Goal: Task Accomplishment & Management: Complete application form

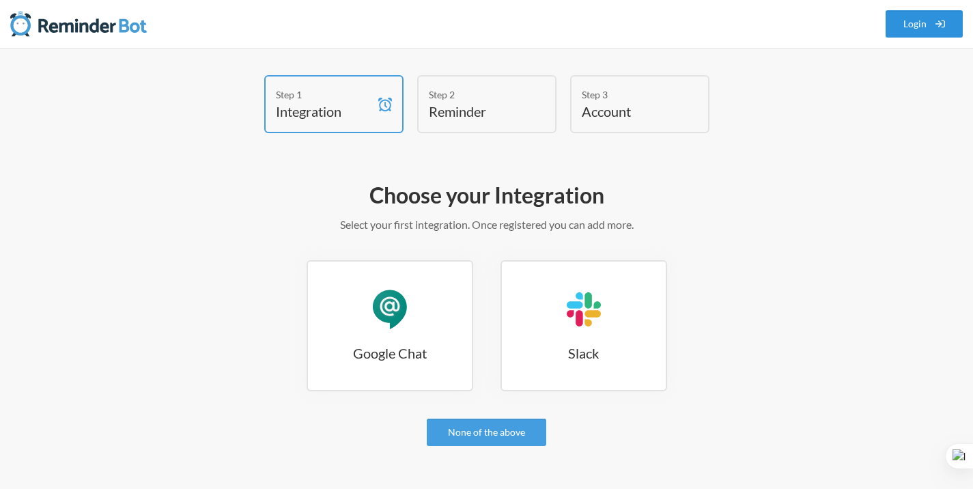
click at [914, 30] on link "Login" at bounding box center [925, 23] width 78 height 27
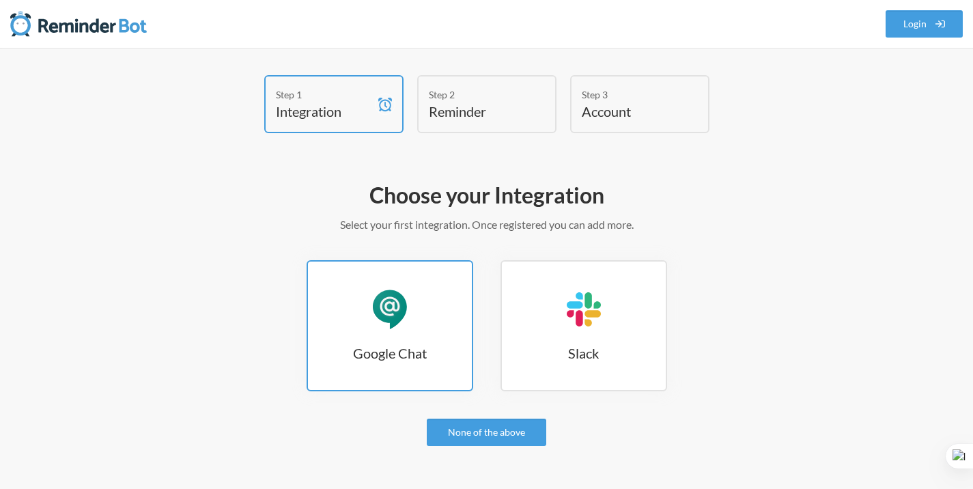
click at [415, 352] on h3 "Google Chat" at bounding box center [390, 352] width 164 height 19
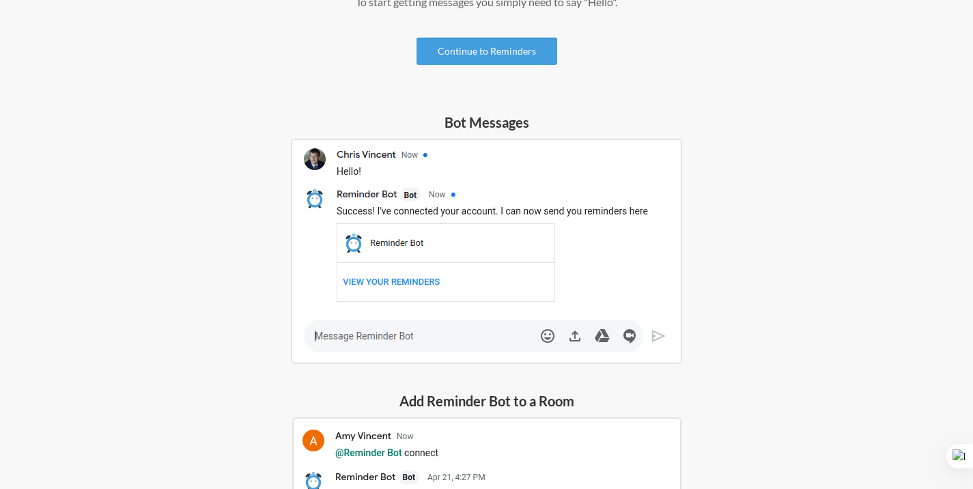
scroll to position [201, 0]
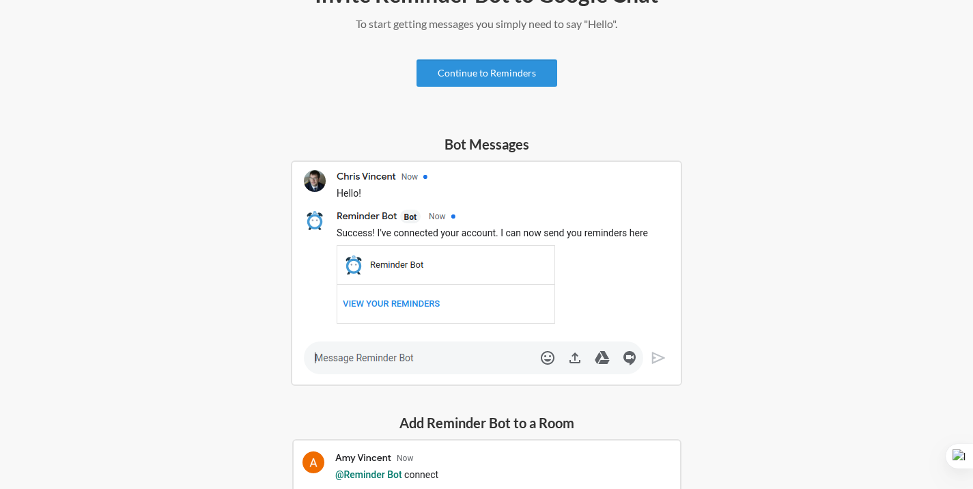
click at [509, 70] on link "Continue to Reminders" at bounding box center [487, 72] width 141 height 27
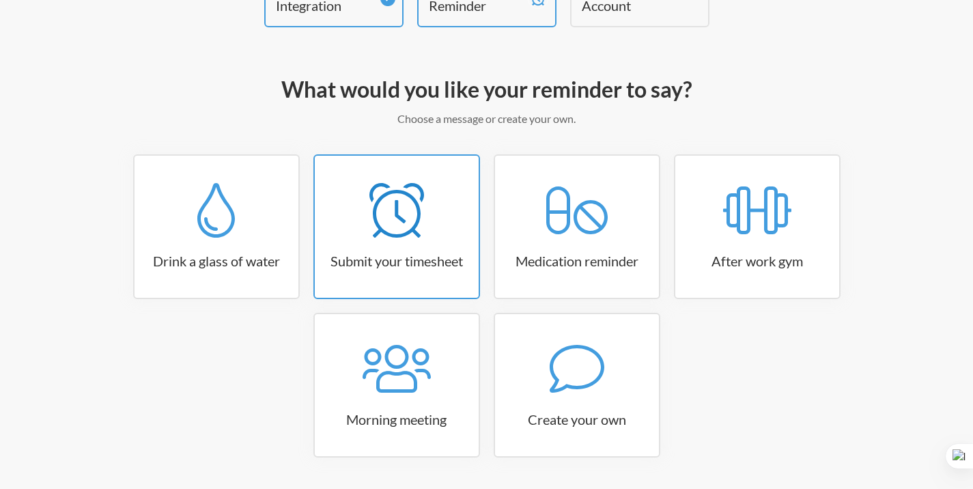
scroll to position [113, 0]
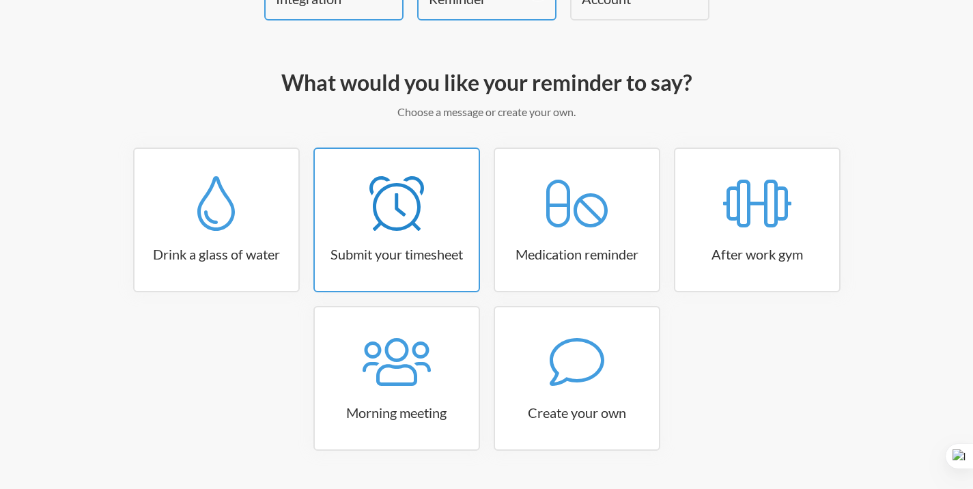
click at [427, 211] on div at bounding box center [397, 203] width 164 height 55
select select "15:30:00"
select select "true"
select select "16:30:00"
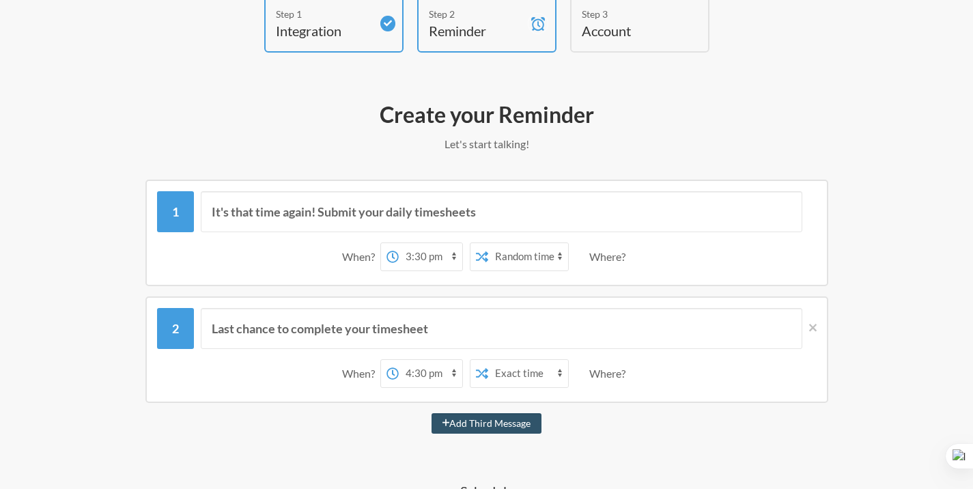
scroll to position [74, 0]
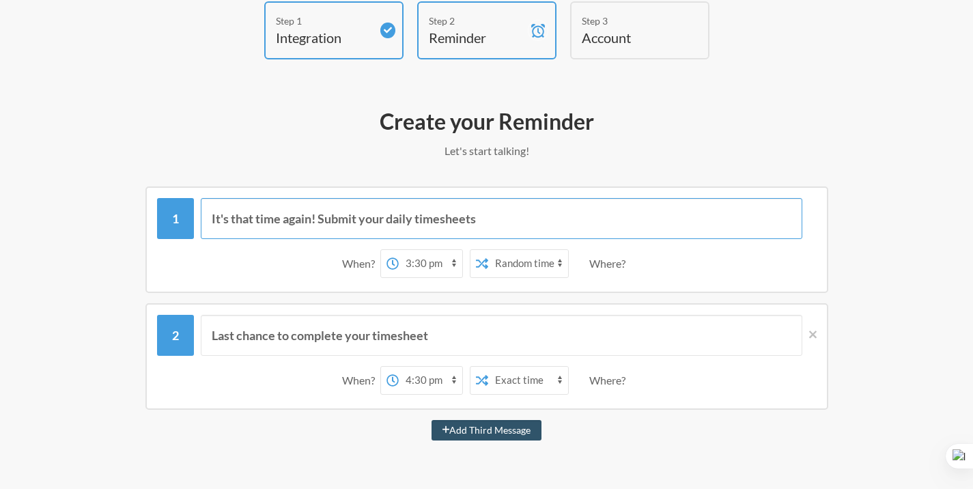
click at [515, 225] on input "It's that time again! Submit your daily timesheets" at bounding box center [502, 218] width 602 height 41
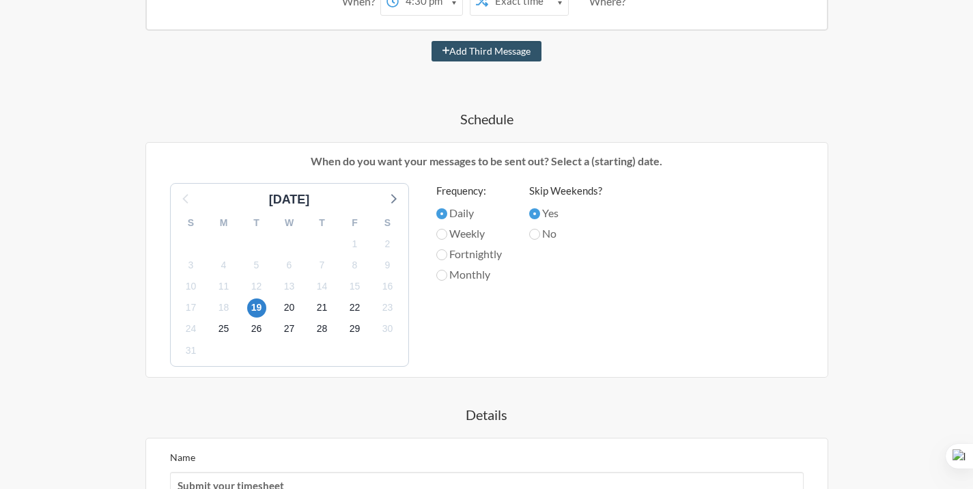
scroll to position [451, 0]
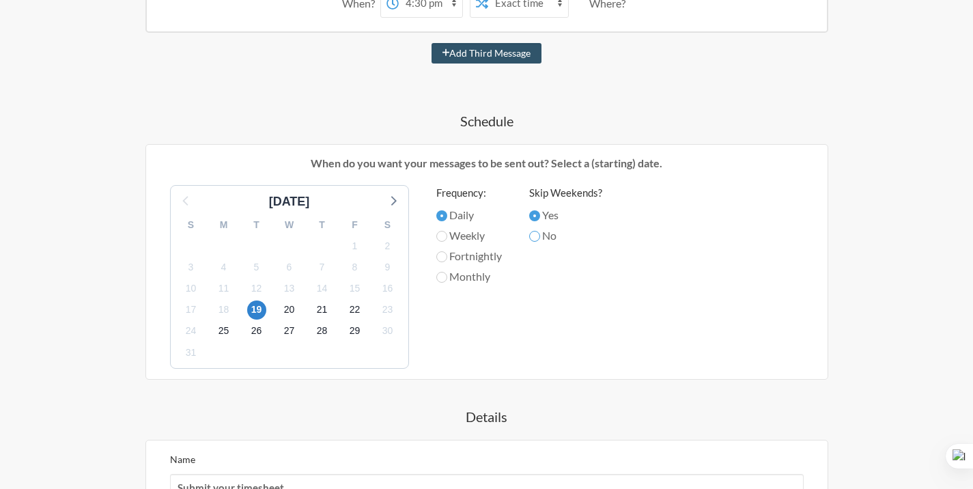
click at [538, 235] on input "No" at bounding box center [534, 236] width 11 height 11
radio input "true"
click at [384, 309] on span "23" at bounding box center [387, 309] width 19 height 19
click at [196, 328] on span "24" at bounding box center [191, 331] width 19 height 19
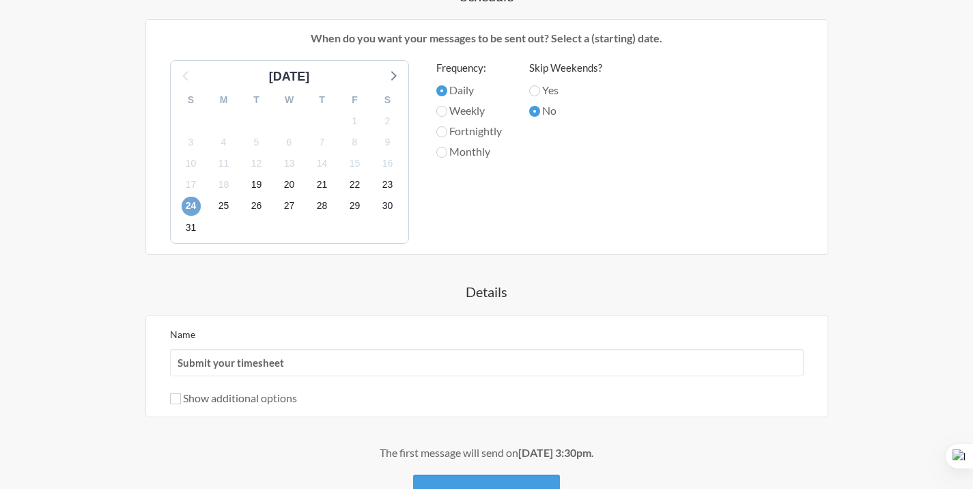
scroll to position [660, 0]
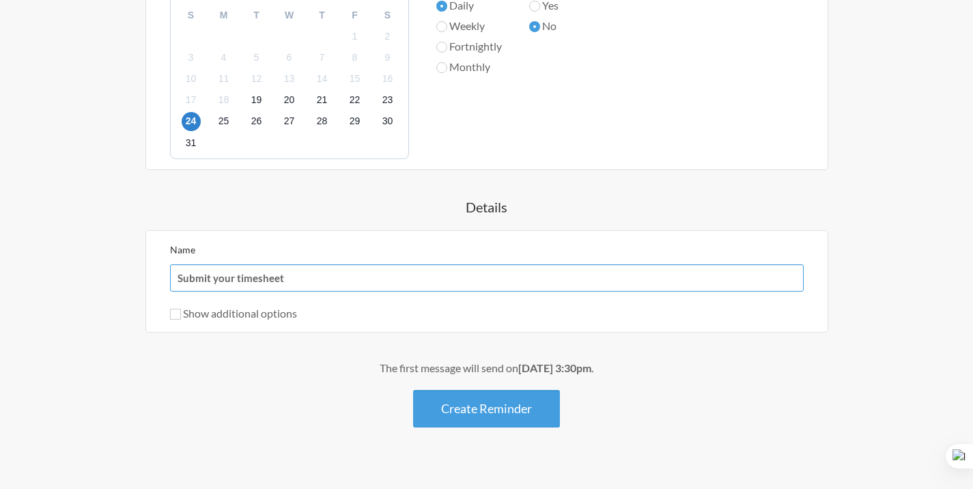
click at [391, 279] on input "Submit your timesheet" at bounding box center [487, 277] width 634 height 27
drag, startPoint x: 391, startPoint y: 279, endPoint x: 173, endPoint y: 283, distance: 217.9
click at [173, 283] on input "Submit your timesheet" at bounding box center [487, 277] width 634 height 27
click at [220, 276] on input "Submit your timesheet" at bounding box center [487, 277] width 634 height 27
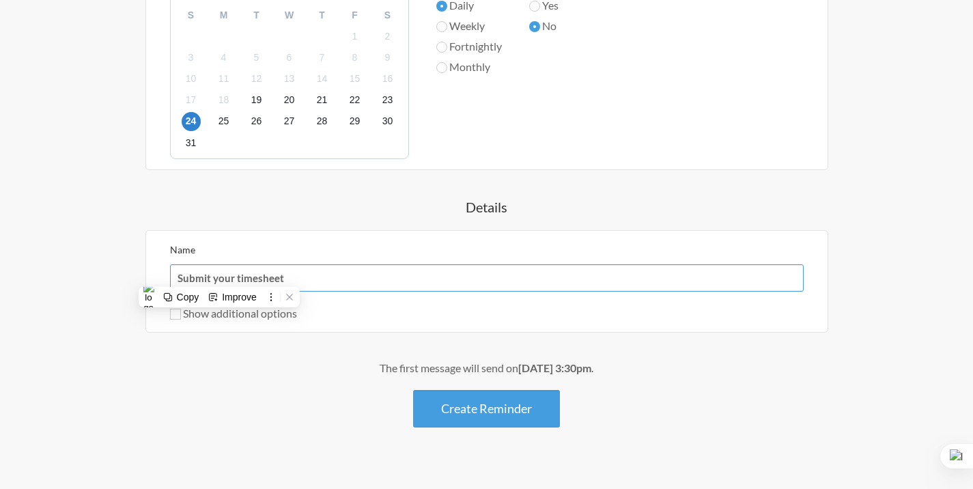
click at [220, 276] on input "Submit your timesheet" at bounding box center [487, 277] width 634 height 27
click at [297, 281] on input "Submit your timesheet" at bounding box center [487, 277] width 634 height 27
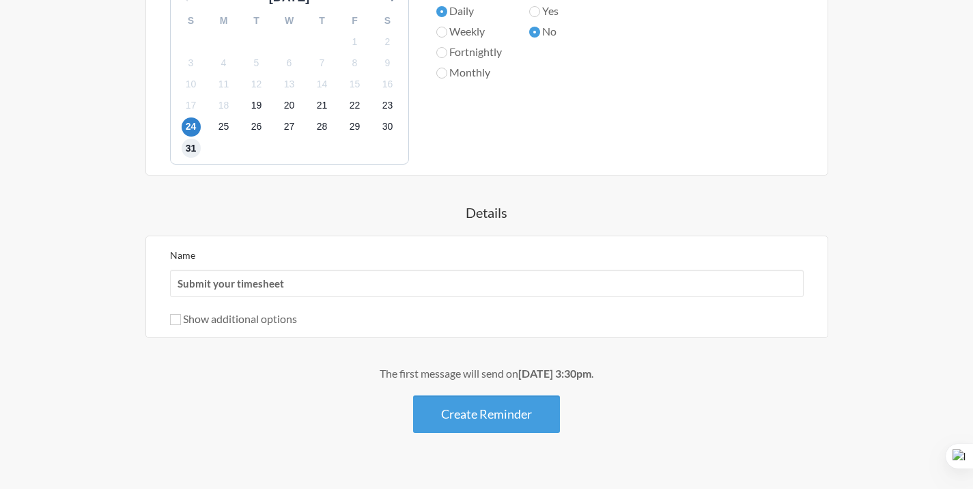
click at [196, 147] on span "31" at bounding box center [191, 148] width 19 height 19
click at [191, 128] on span "24" at bounding box center [191, 126] width 19 height 19
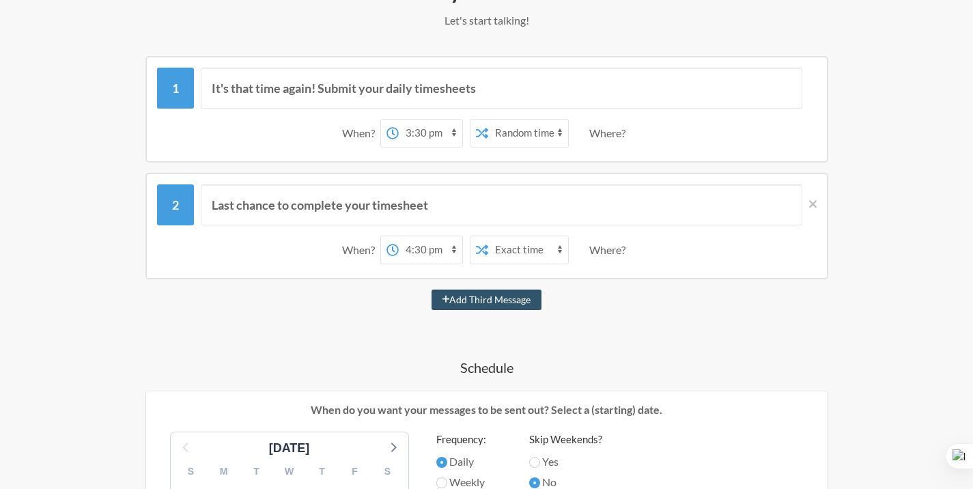
scroll to position [194, 0]
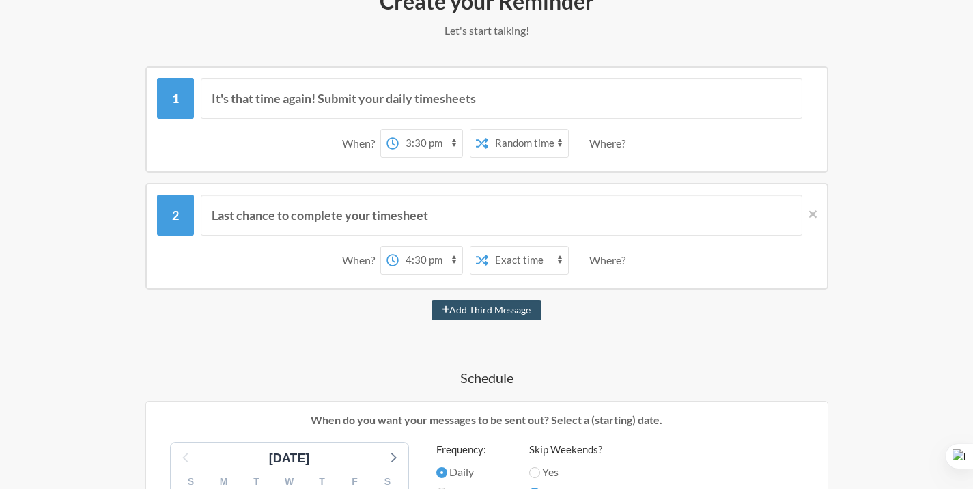
click at [492, 145] on select "Exact time Random time" at bounding box center [528, 143] width 80 height 27
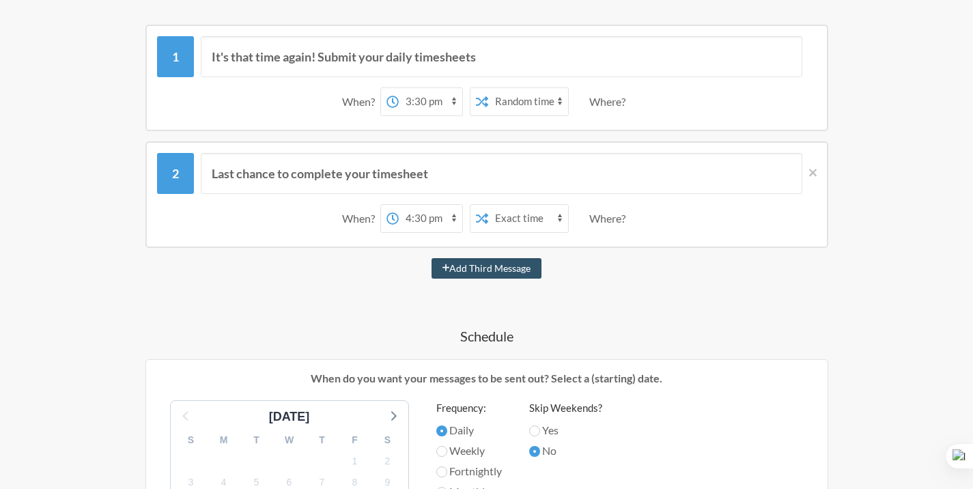
scroll to position [175, 0]
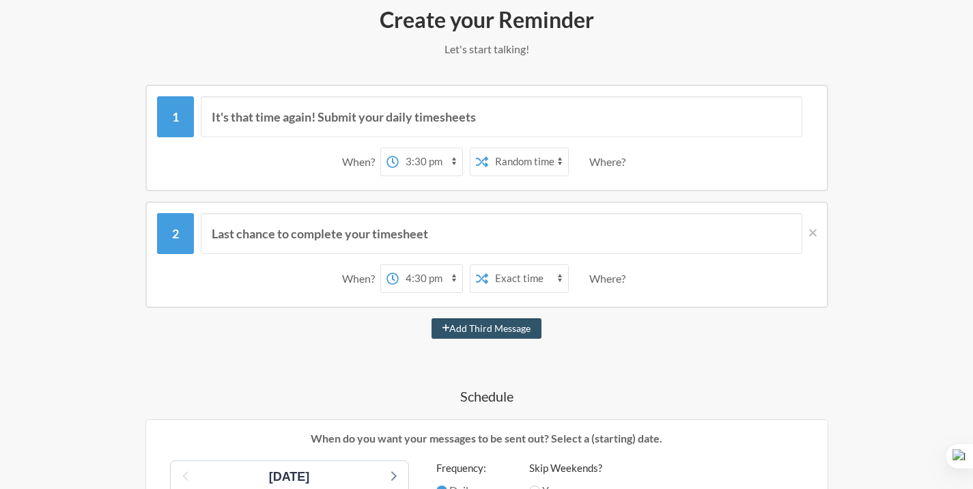
click at [417, 168] on select "12:00 am 12:15 am 12:30 am 12:45 am 1:00 am 1:15 am 1:30 am 1:45 am 2:00 am 2:1…" at bounding box center [431, 161] width 64 height 27
select select "21:00:00"
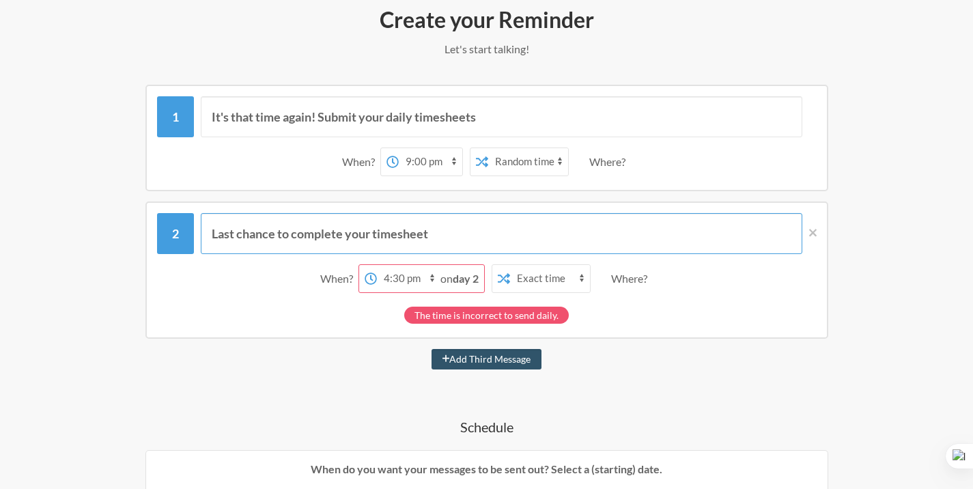
click at [580, 213] on input "Last chance to complete your timesheet" at bounding box center [502, 233] width 602 height 41
click at [813, 234] on icon at bounding box center [813, 233] width 8 height 8
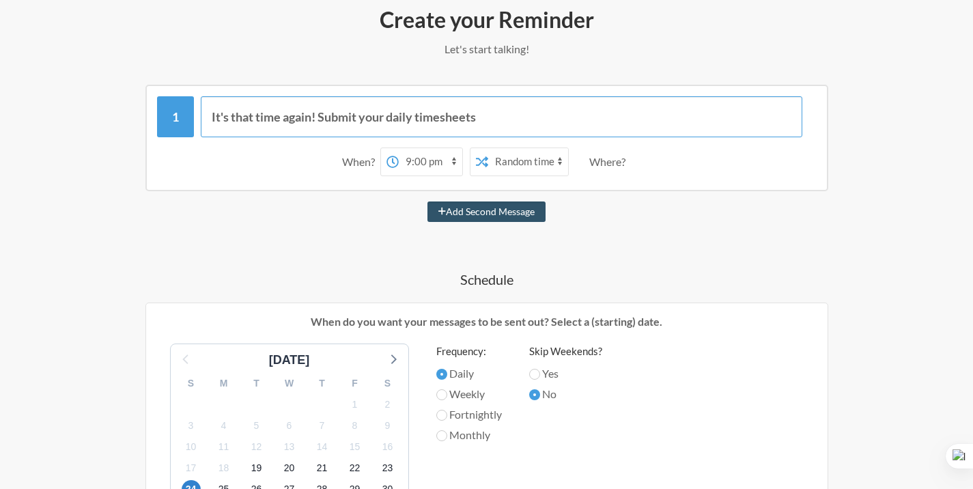
click at [540, 122] on input "It's that time again! Submit your daily timesheets" at bounding box center [502, 116] width 602 height 41
type input "D"
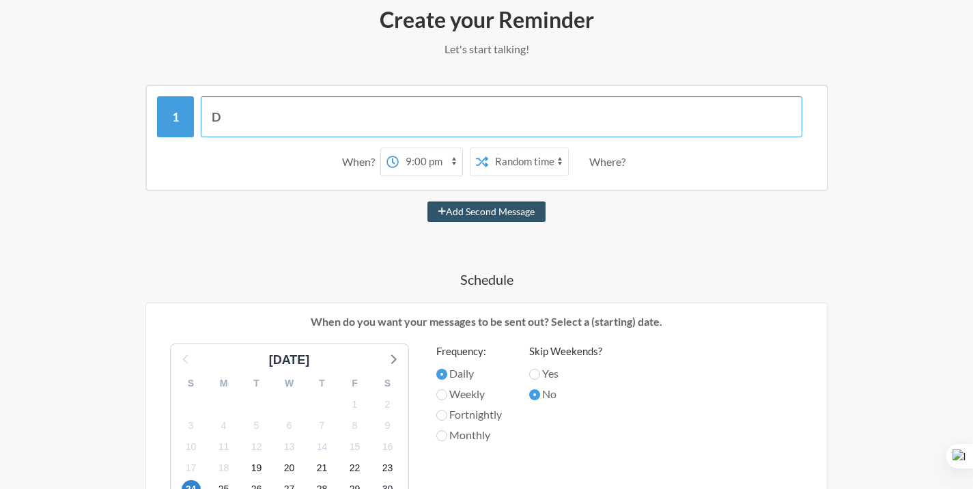
type input "D"
type input "Đá bóng thứ 2 lúc 5h30 sân Yên Hoà"
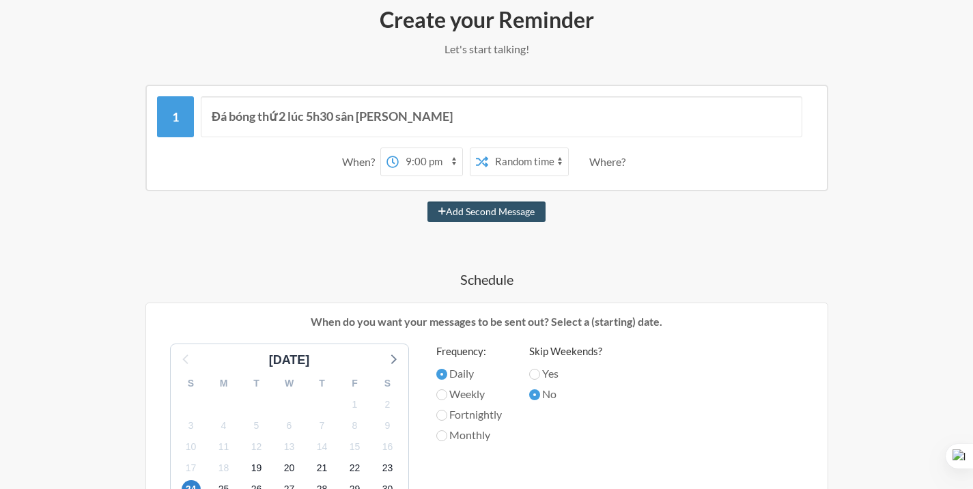
click at [613, 169] on div "Where?" at bounding box center [610, 162] width 42 height 29
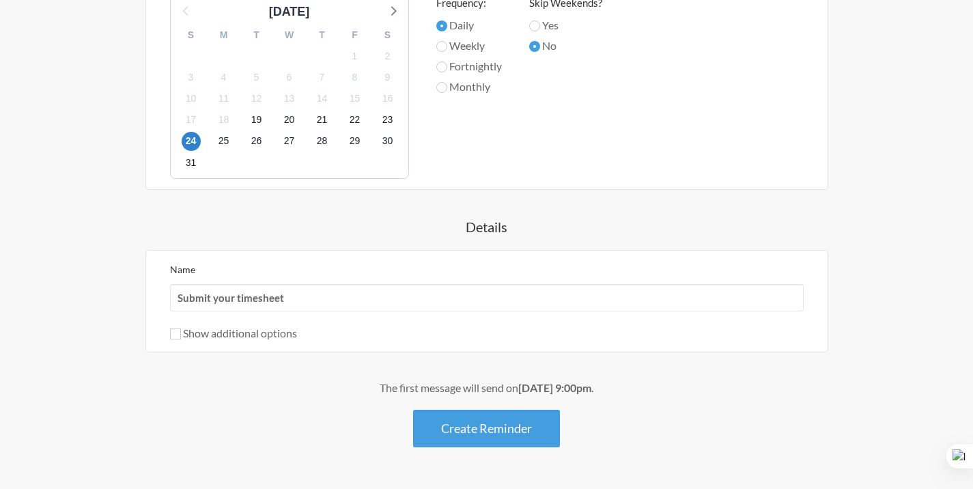
scroll to position [563, 0]
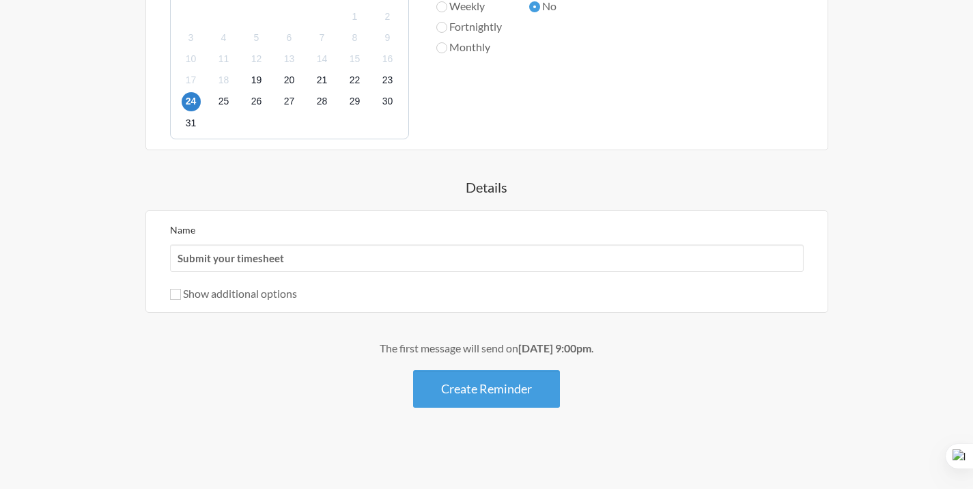
click at [268, 294] on label "Show additional options" at bounding box center [233, 293] width 127 height 13
click at [181, 294] on input "Show additional options" at bounding box center [175, 294] width 11 height 11
checkbox input "true"
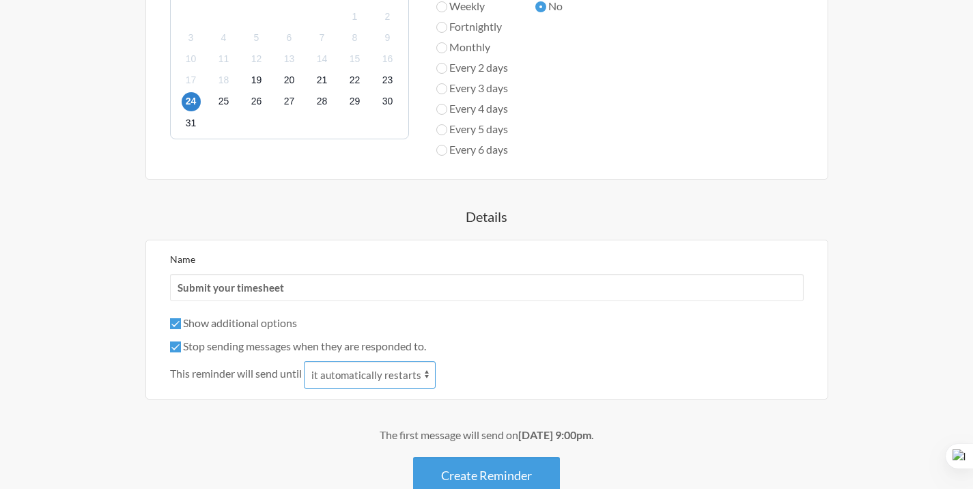
click at [391, 376] on select "it automatically restarts it is replied to" at bounding box center [370, 374] width 132 height 27
click at [367, 348] on label "Stop sending messages when they are responded to." at bounding box center [298, 345] width 256 height 13
click at [181, 348] on input "Stop sending messages when they are responded to." at bounding box center [175, 346] width 11 height 11
checkbox input "false"
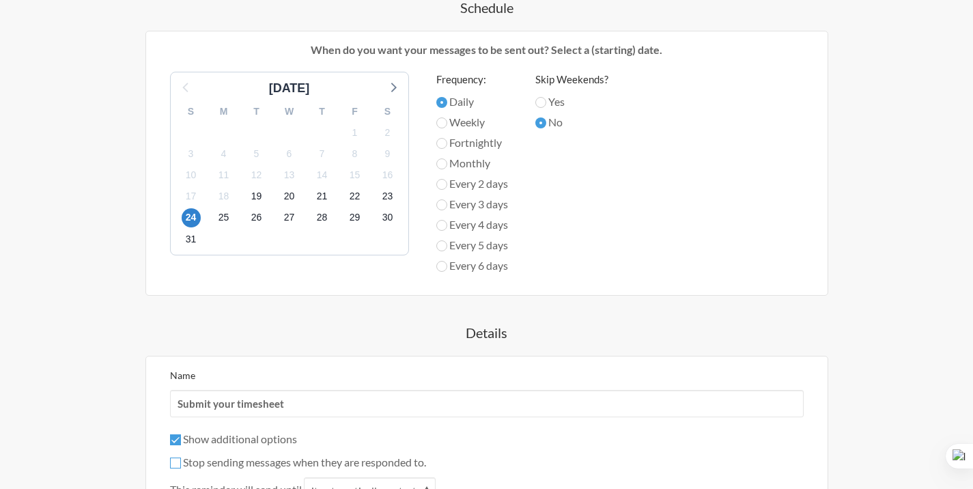
scroll to position [451, 0]
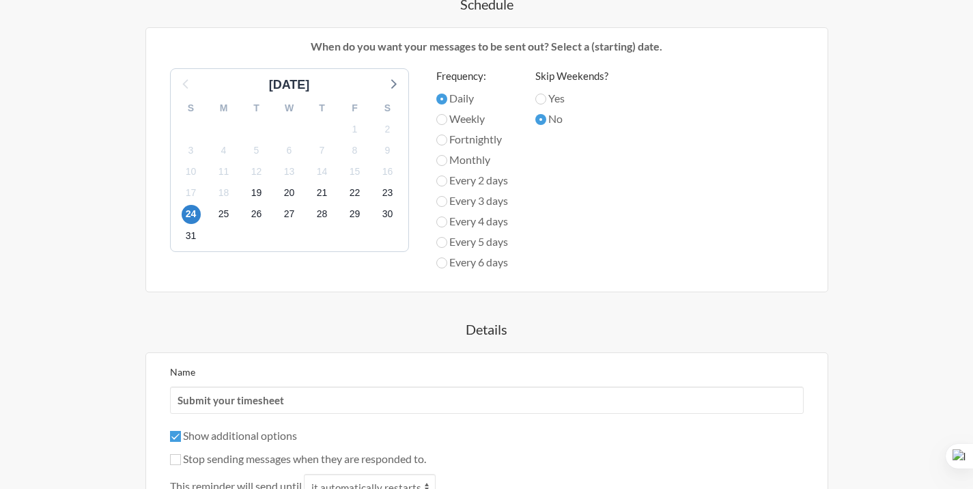
click at [228, 436] on label "Show additional options" at bounding box center [233, 435] width 127 height 13
click at [181, 436] on input "Show additional options" at bounding box center [175, 436] width 11 height 11
checkbox input "false"
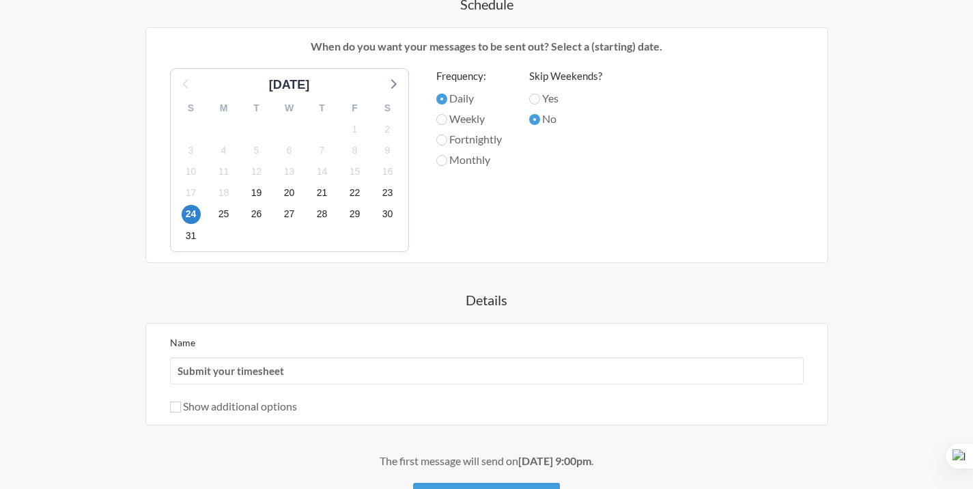
click at [466, 122] on label "Weekly" at bounding box center [469, 119] width 66 height 16
click at [447, 122] on input "Weekly" at bounding box center [441, 119] width 11 height 11
radio input "true"
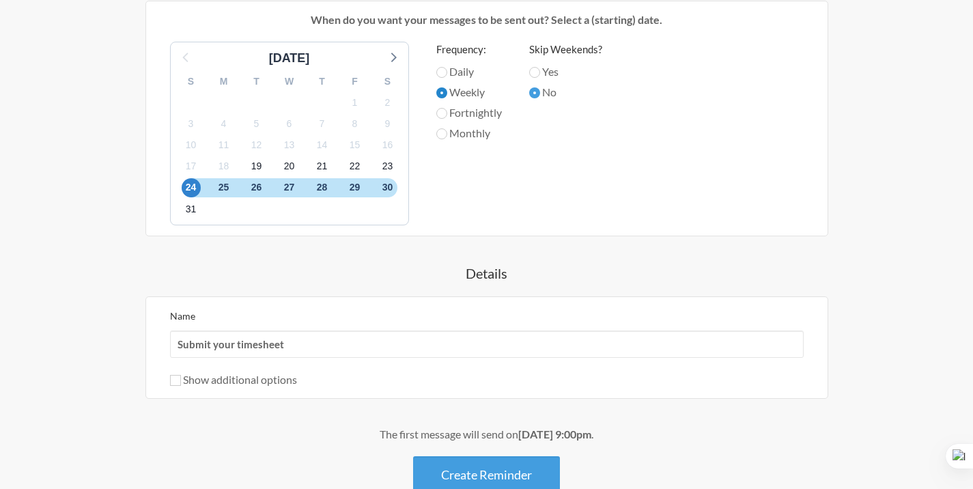
scroll to position [479, 0]
click at [249, 158] on span "19" at bounding box center [256, 165] width 19 height 19
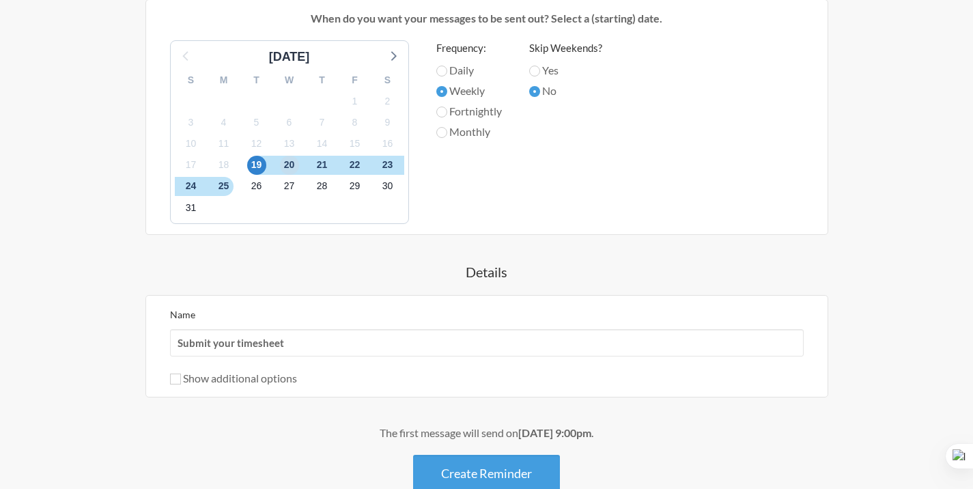
click at [284, 160] on span "20" at bounding box center [289, 165] width 19 height 19
click at [304, 160] on div "20" at bounding box center [289, 164] width 33 height 21
click at [321, 160] on span "21" at bounding box center [322, 165] width 19 height 19
click at [358, 159] on span "22" at bounding box center [355, 165] width 19 height 19
click at [387, 160] on span "23" at bounding box center [387, 165] width 19 height 19
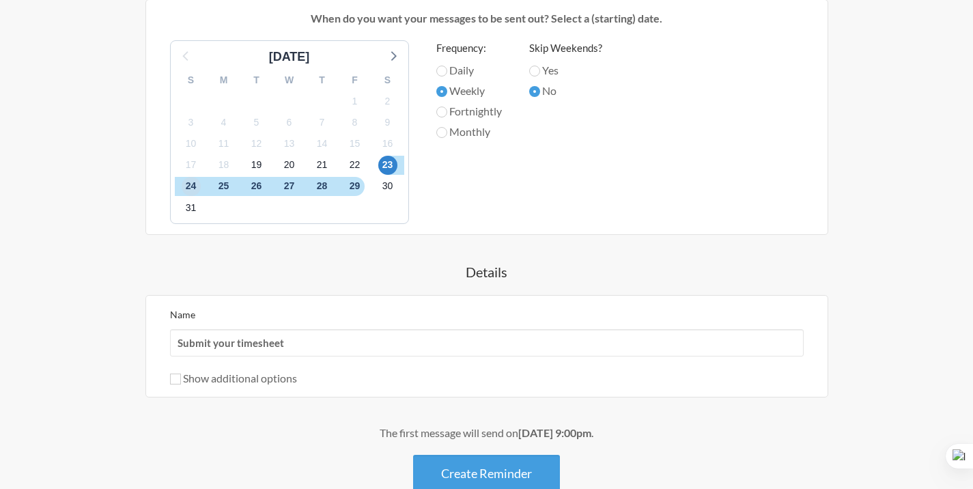
click at [192, 190] on span "24" at bounding box center [191, 186] width 19 height 19
click at [384, 165] on span "23" at bounding box center [387, 165] width 19 height 19
click at [191, 188] on span "24" at bounding box center [191, 186] width 19 height 19
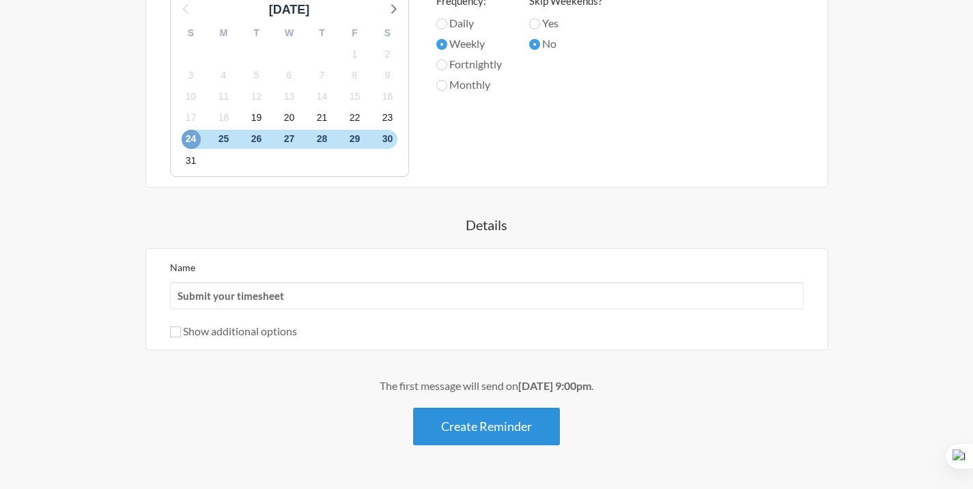
scroll to position [546, 0]
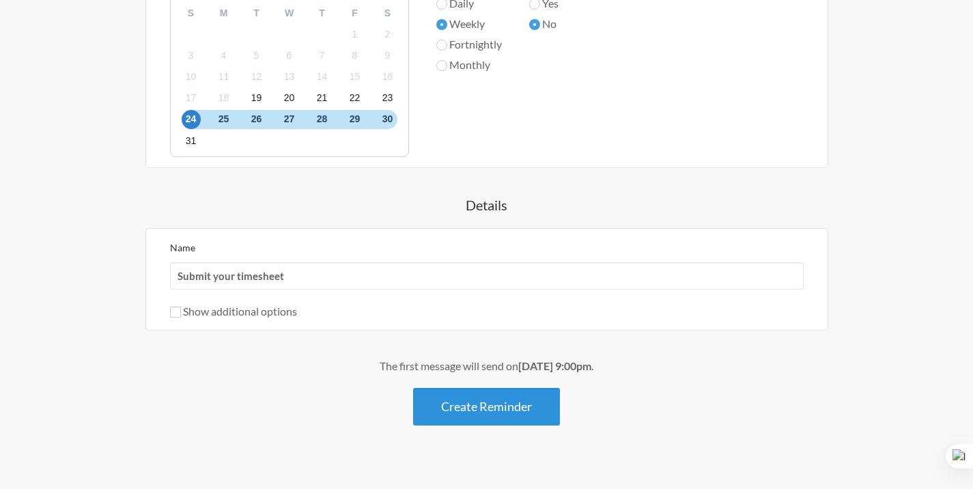
click at [465, 410] on button "Create Reminder" at bounding box center [486, 407] width 147 height 38
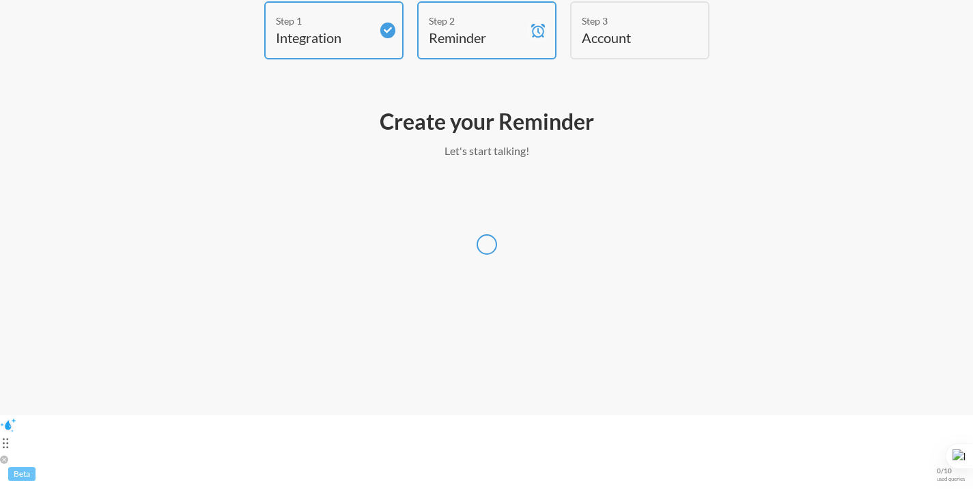
scroll to position [0, 0]
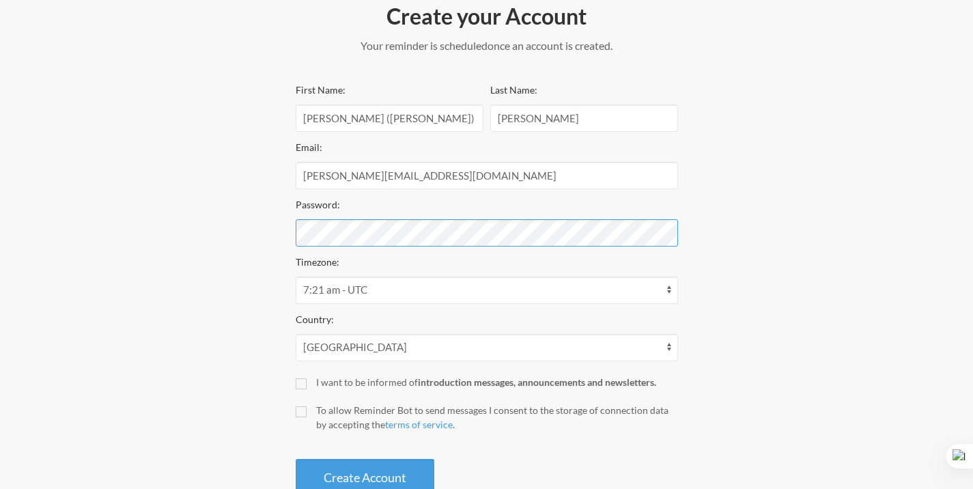
scroll to position [189, 0]
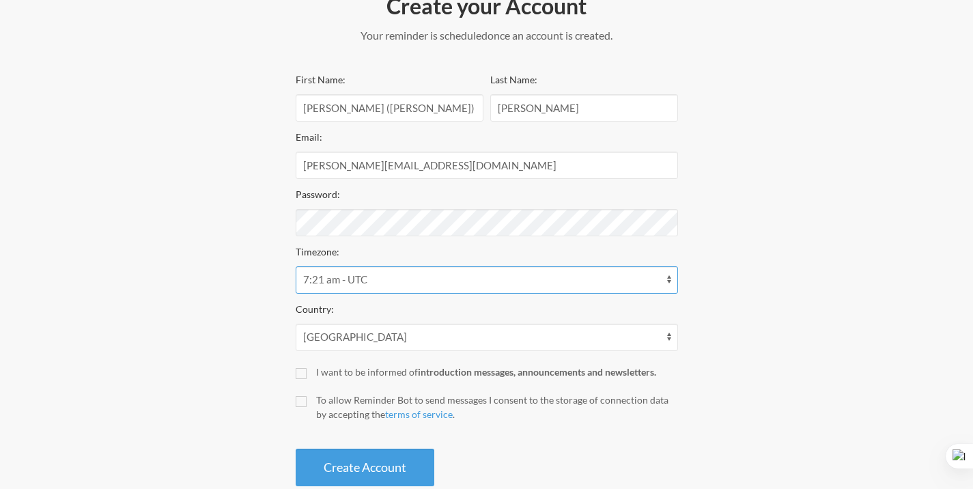
click at [422, 285] on select "12:21 am - America/Creston 12:21 am - America/Dawson 12:21 am - America/Dawson_…" at bounding box center [487, 279] width 382 height 27
select select "Asia/Bangkok"
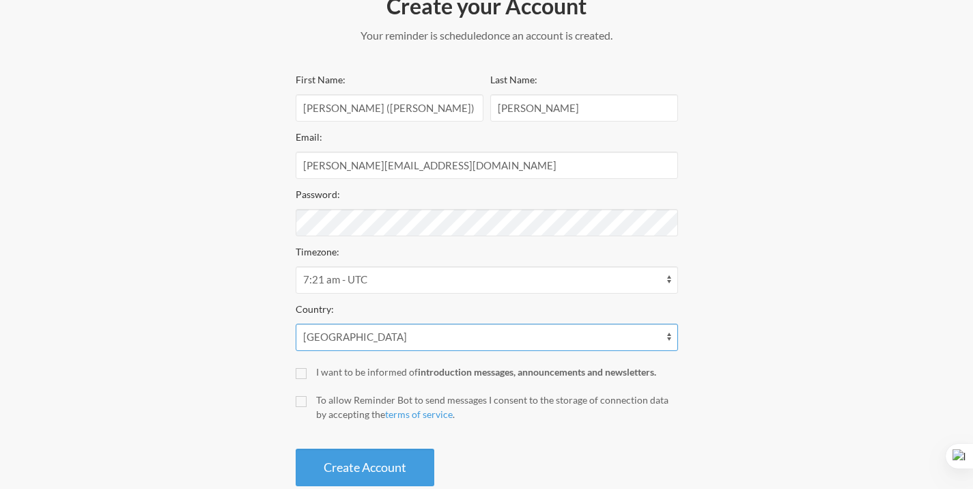
click at [412, 339] on select "Afghanistan Åland Islands Albania Algeria American Samoa Andorra Angola Anguill…" at bounding box center [487, 337] width 382 height 27
select select "VN"
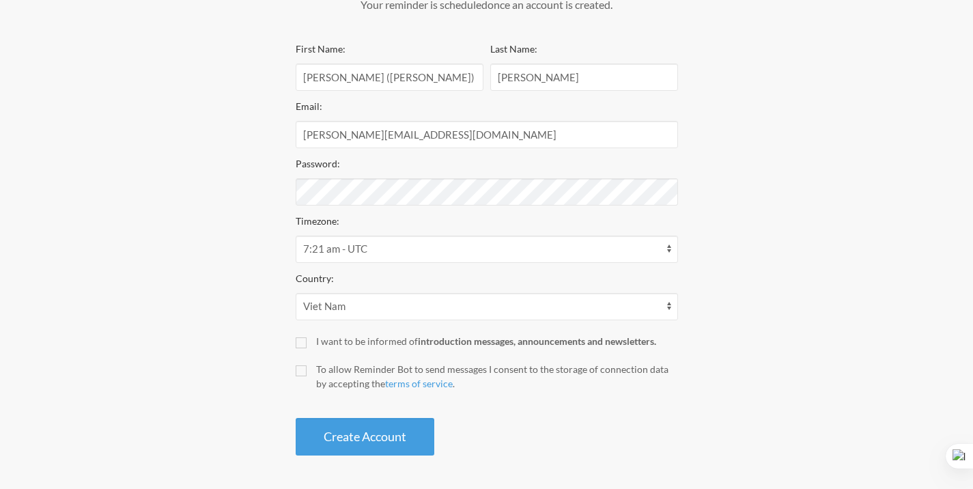
click at [481, 370] on div "To allow Reminder Bot to send messages I consent to the storage of connection d…" at bounding box center [497, 376] width 362 height 29
click at [307, 370] on input "To allow Reminder Bot to send messages I consent to the storage of connection d…" at bounding box center [301, 370] width 11 height 11
checkbox input "true"
click at [363, 433] on button "Create Account" at bounding box center [365, 437] width 139 height 38
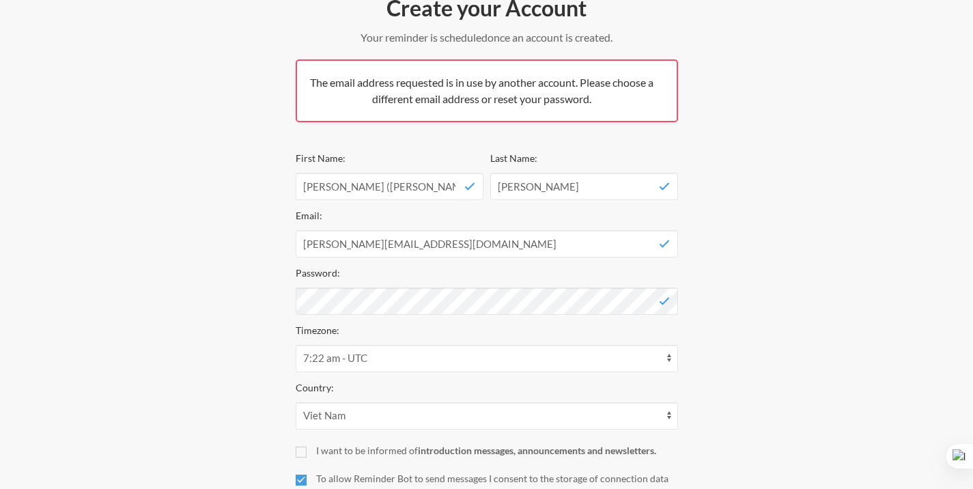
scroll to position [296, 0]
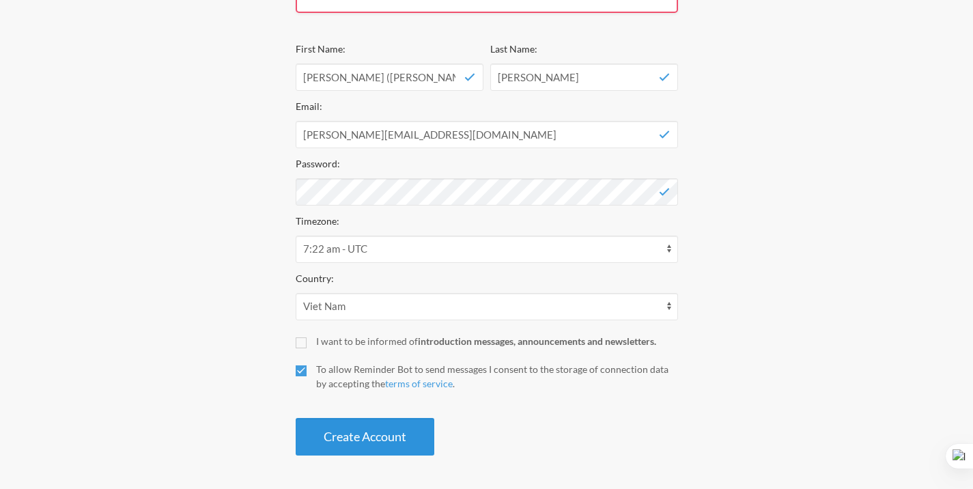
click at [376, 441] on button "Create Account" at bounding box center [365, 437] width 139 height 38
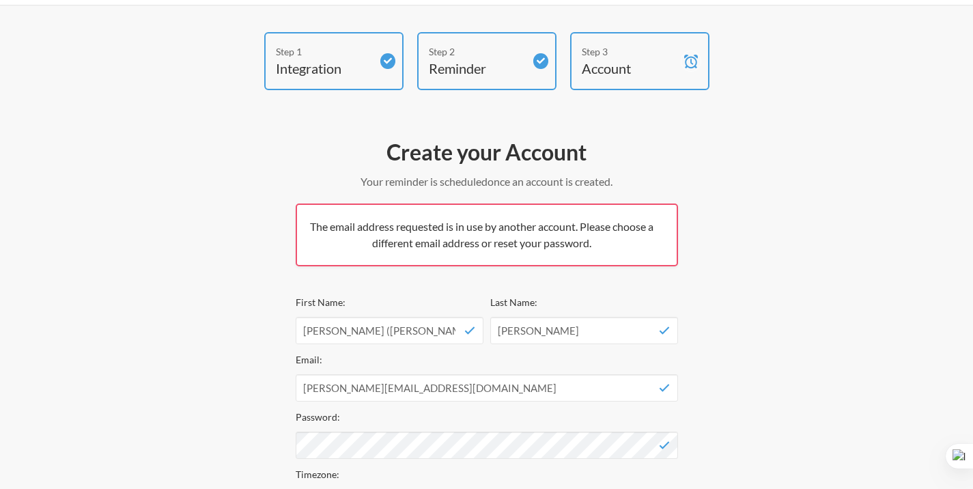
scroll to position [0, 0]
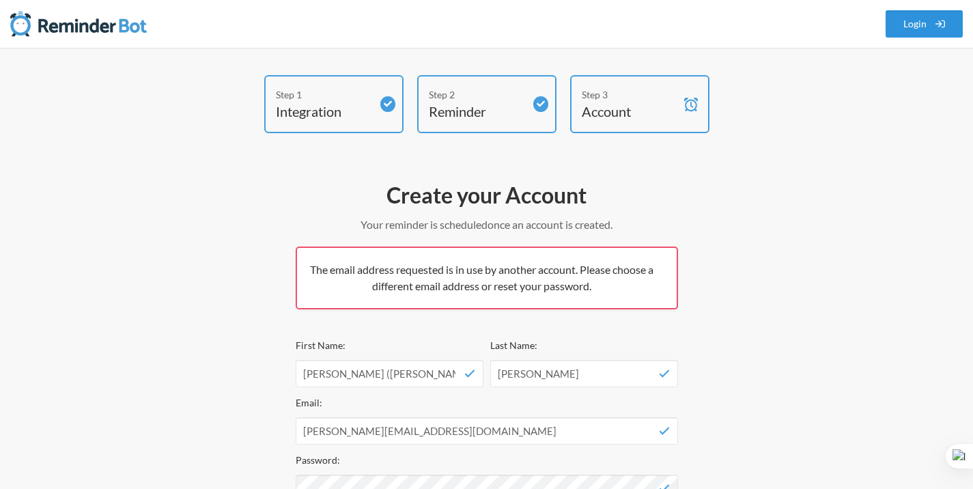
click at [908, 23] on link "Login" at bounding box center [925, 23] width 78 height 27
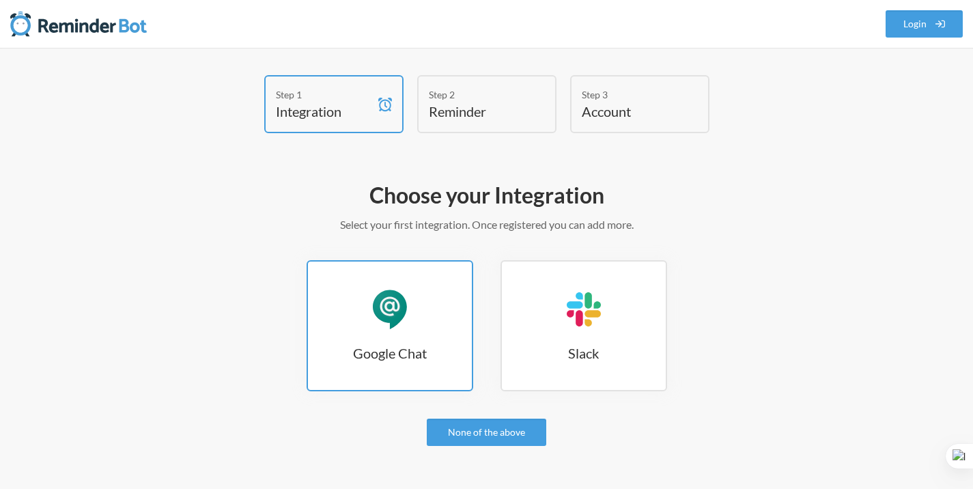
click at [414, 310] on link "Google Chat Google Chat" at bounding box center [390, 325] width 167 height 131
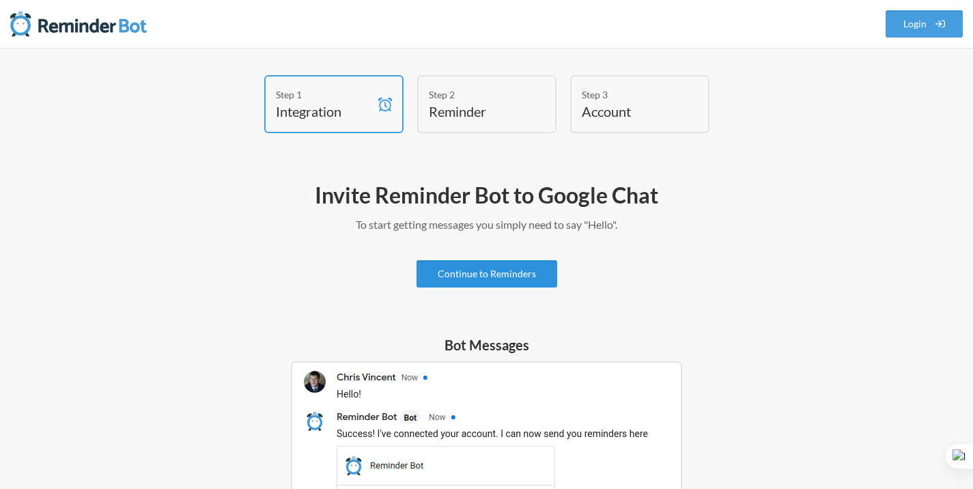
click at [517, 279] on link "Continue to Reminders" at bounding box center [487, 273] width 141 height 27
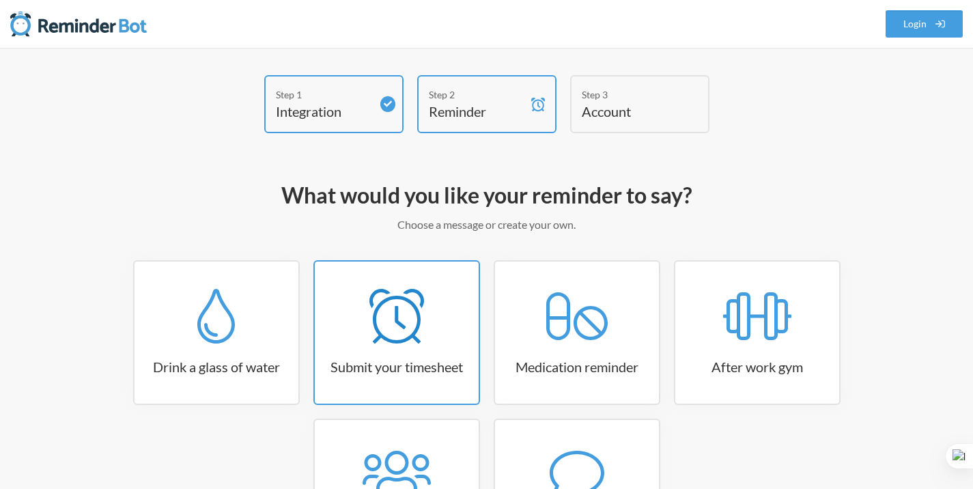
click at [436, 335] on div at bounding box center [397, 316] width 164 height 55
select select "15:30:00"
select select "true"
select select "16:30:00"
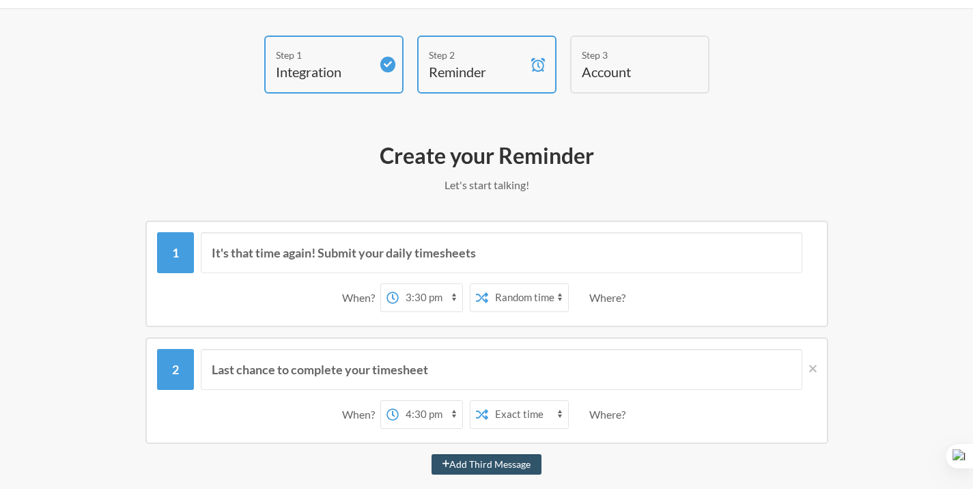
scroll to position [183, 0]
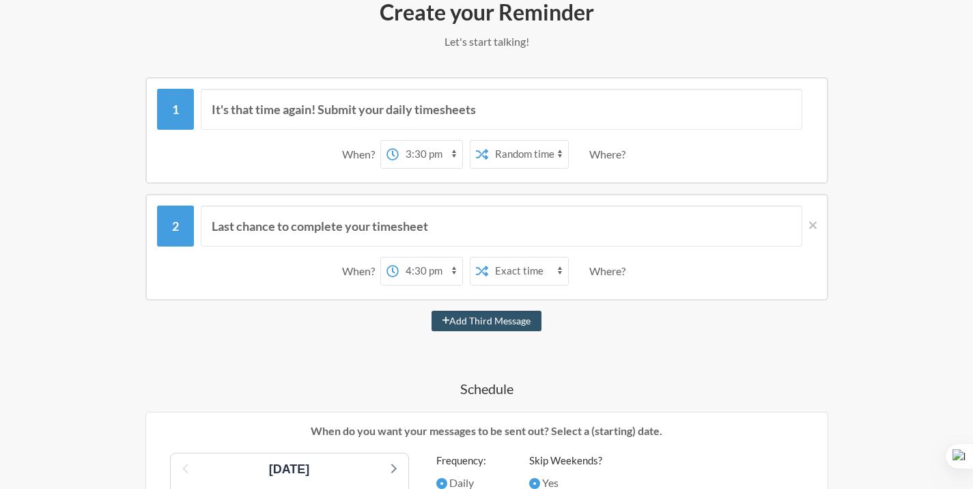
click at [415, 158] on select "12:00 am 12:15 am 12:30 am 12:45 am 1:00 am 1:15 am 1:30 am 1:45 am 2:00 am 2:1…" at bounding box center [431, 154] width 64 height 27
select select "21:00:00"
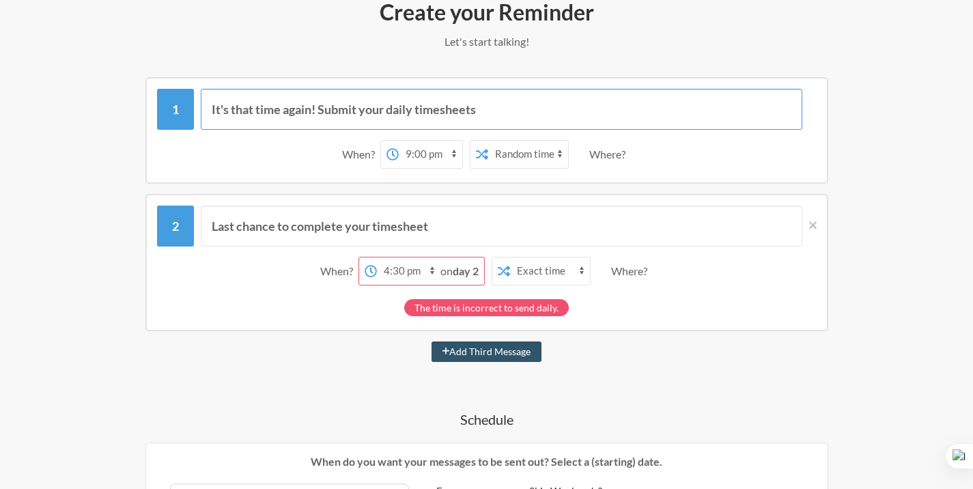
click at [511, 111] on input "It's that time again! Submit your daily timesheets" at bounding box center [502, 109] width 602 height 41
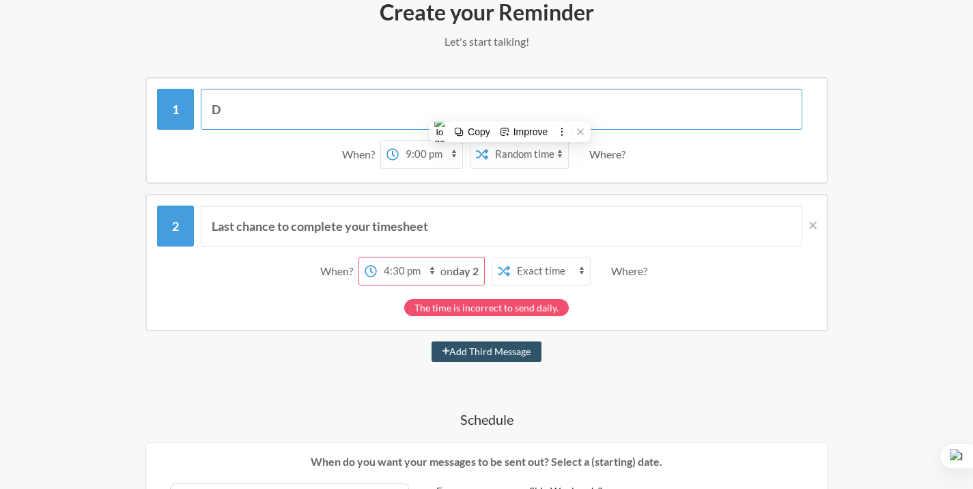
type input "D"
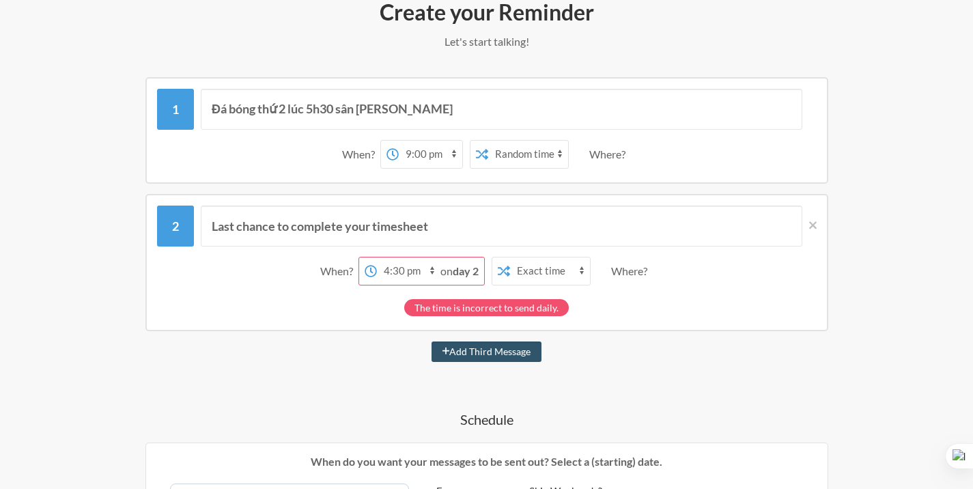
click at [817, 221] on div "Last chance to complete your timesheet When? 12:00 am 12:15 am 12:30 am 12:45 a…" at bounding box center [486, 262] width 683 height 137
click at [816, 221] on icon at bounding box center [813, 225] width 8 height 12
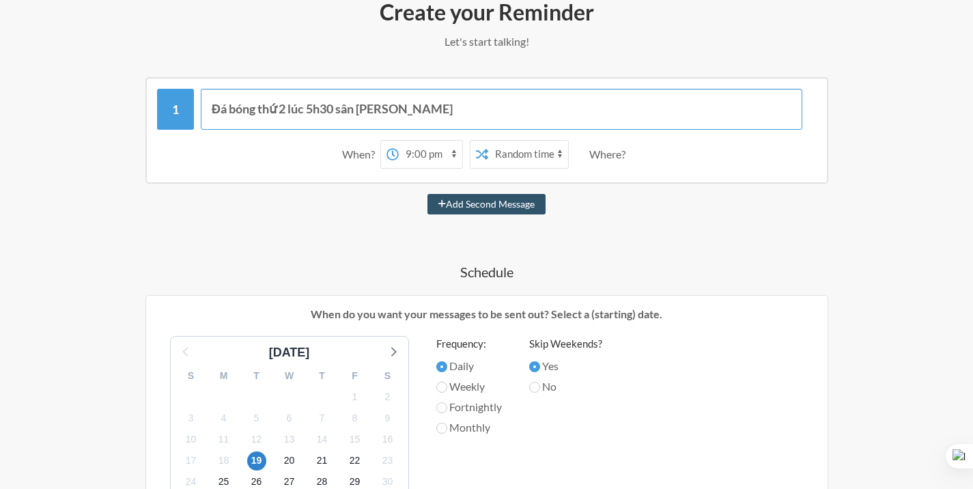
click at [546, 102] on input "Đá bóng thứ 2 lúc 5h30 sân Yên Hoà" at bounding box center [502, 109] width 602 height 41
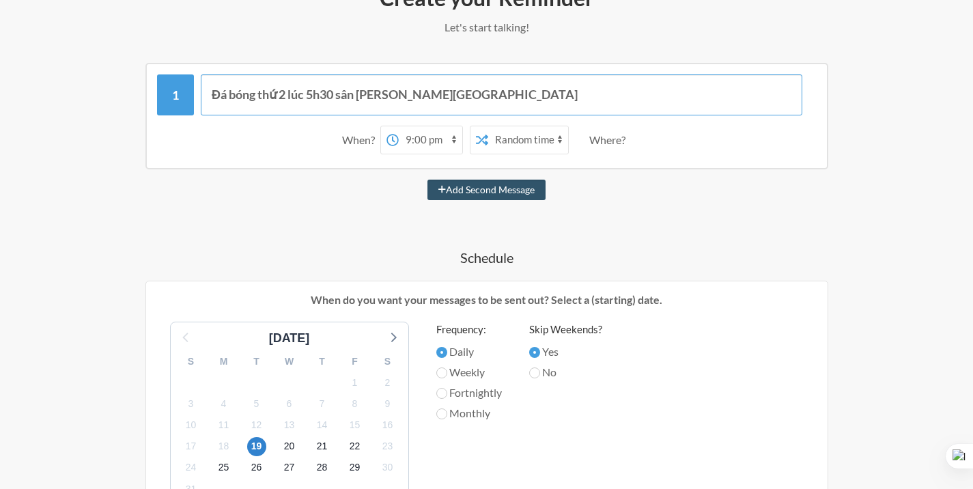
scroll to position [202, 0]
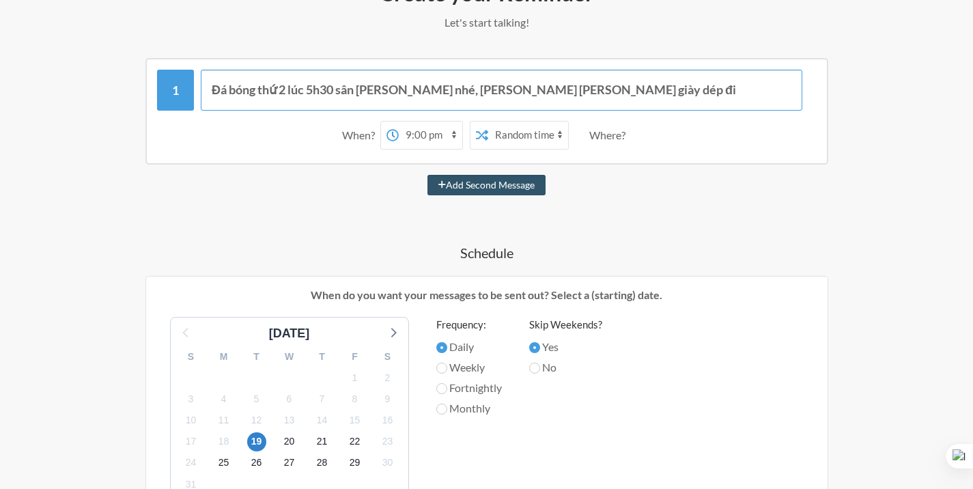
type input "Đá bóng thứ 2 lúc 5h30 sân Yên Hoà nhé, nhớ mang quần áo giày dép đi"
click at [362, 245] on h4 "Schedule" at bounding box center [487, 252] width 792 height 19
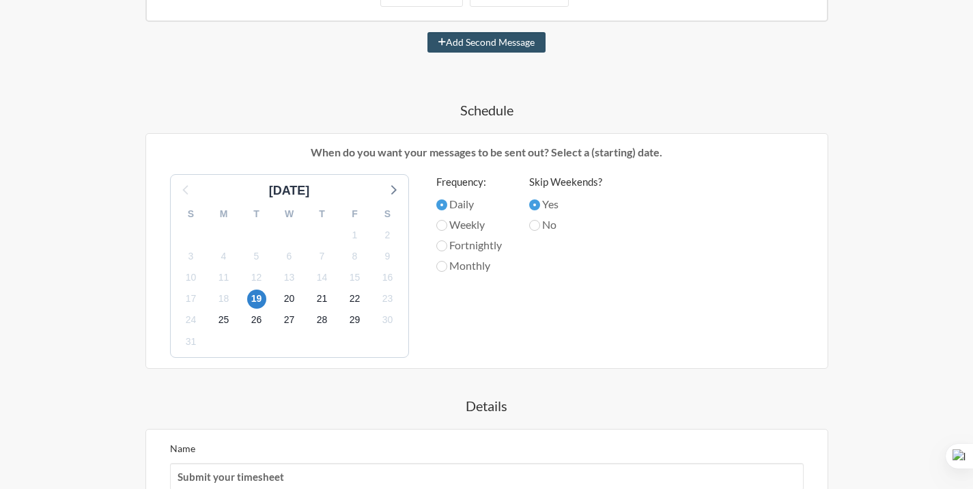
scroll to position [381, 0]
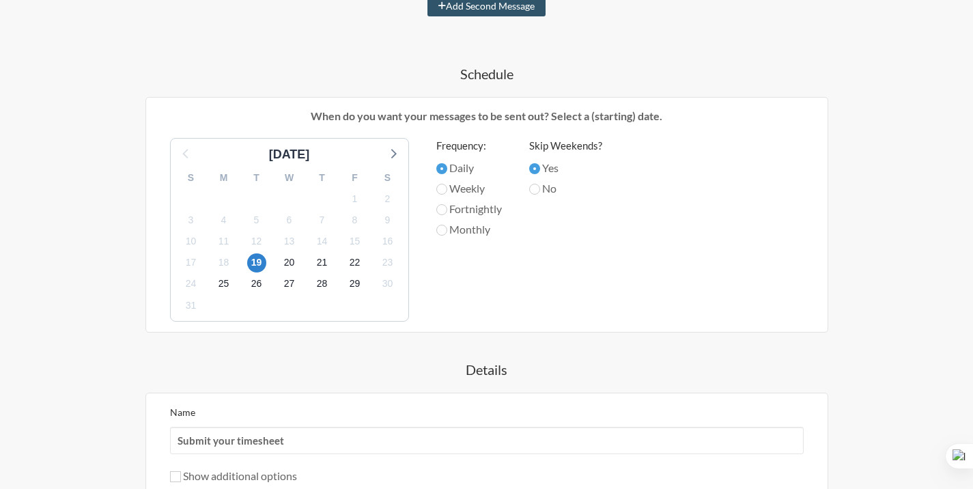
click at [463, 197] on div "Weekly" at bounding box center [469, 190] width 66 height 20
click at [466, 194] on label "Weekly" at bounding box center [469, 188] width 66 height 16
click at [447, 194] on input "Weekly" at bounding box center [441, 189] width 11 height 11
radio input "true"
click at [557, 188] on label "No" at bounding box center [565, 188] width 73 height 16
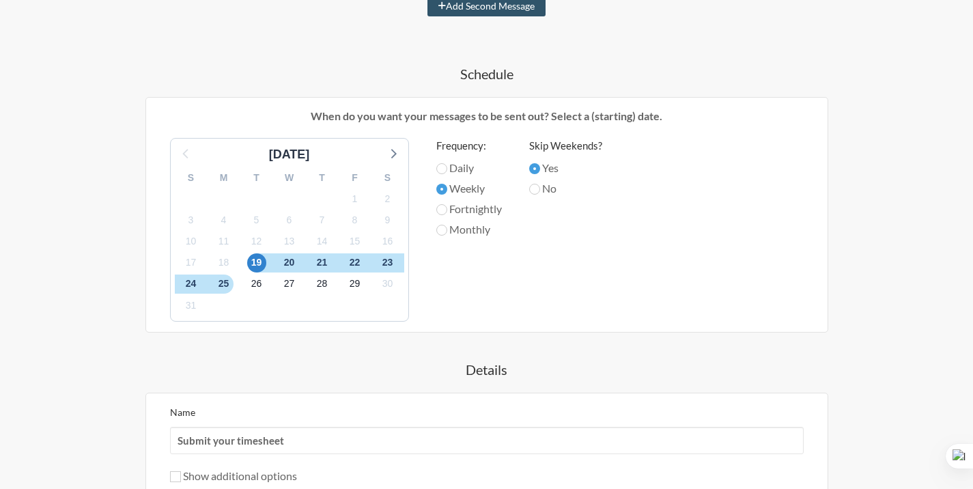
click at [540, 188] on input "No" at bounding box center [534, 189] width 11 height 11
radio input "true"
click at [386, 264] on span "23" at bounding box center [387, 262] width 19 height 19
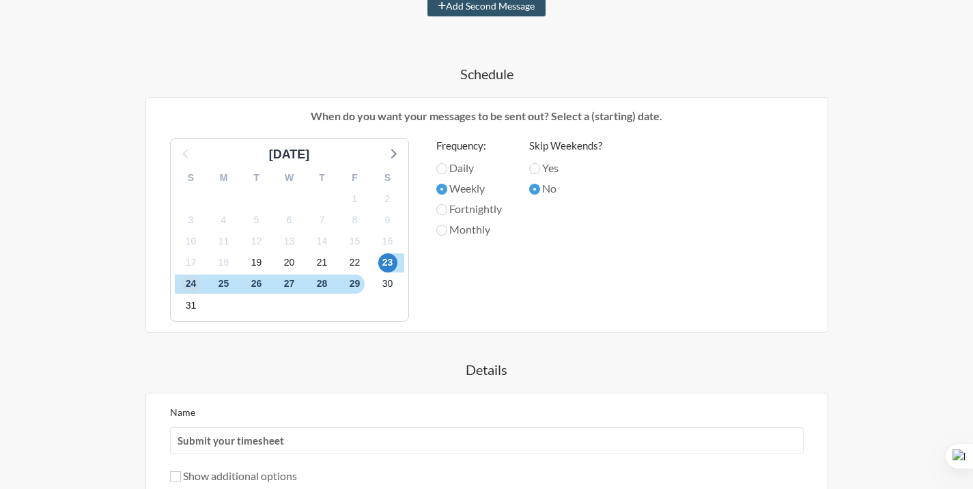
click at [195, 284] on span "24" at bounding box center [191, 284] width 19 height 19
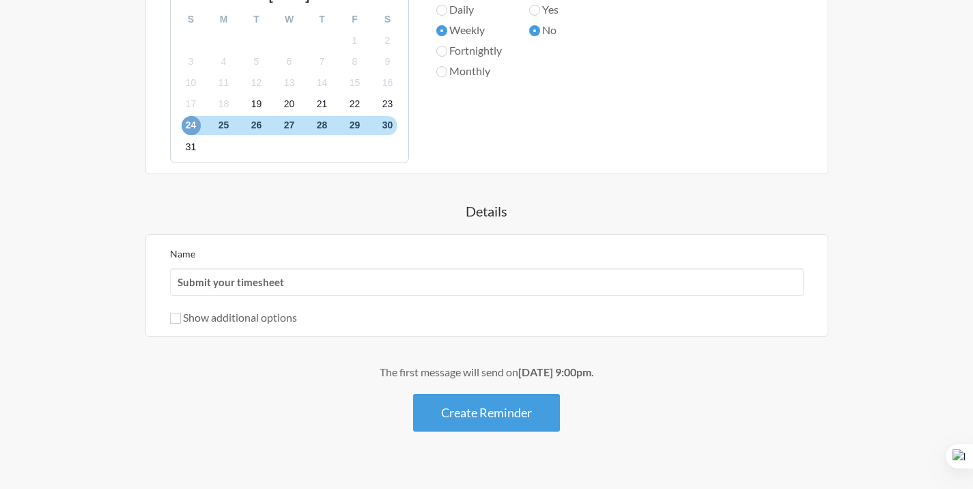
scroll to position [563, 0]
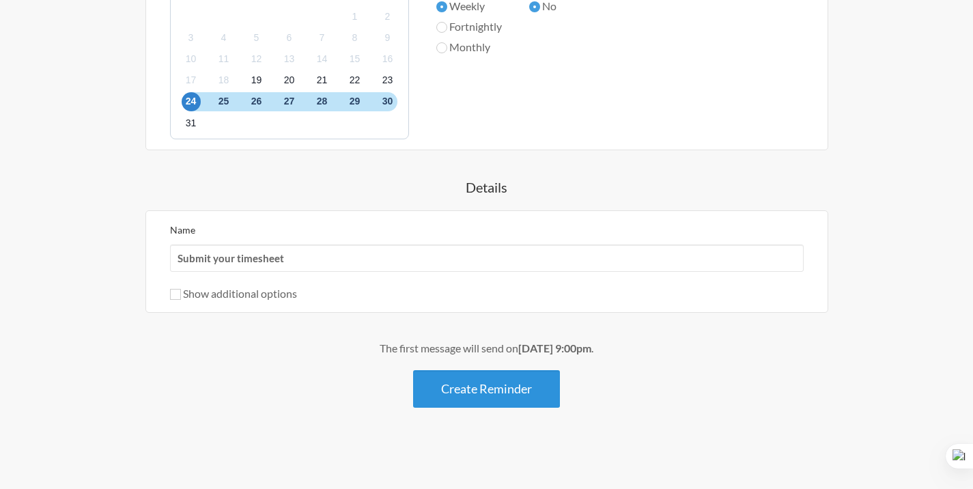
click at [443, 383] on button "Create Reminder" at bounding box center [486, 389] width 147 height 38
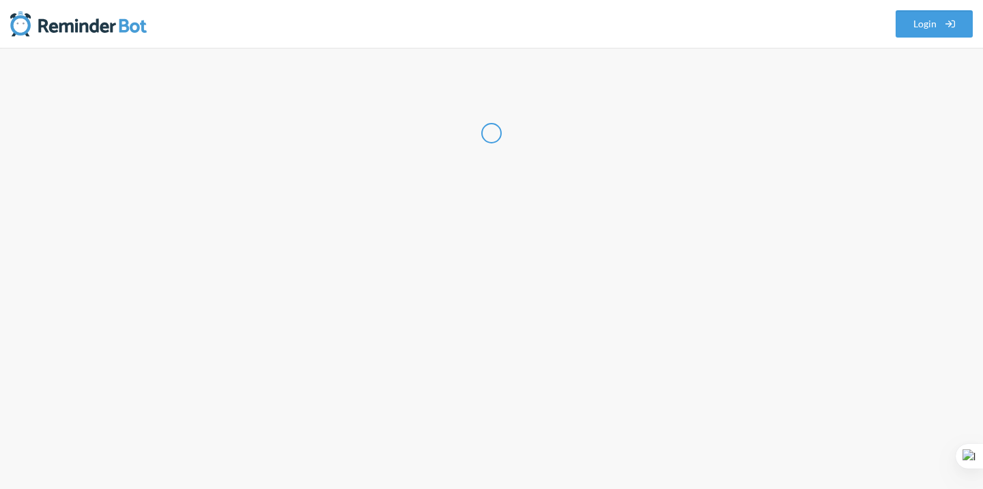
select select "US"
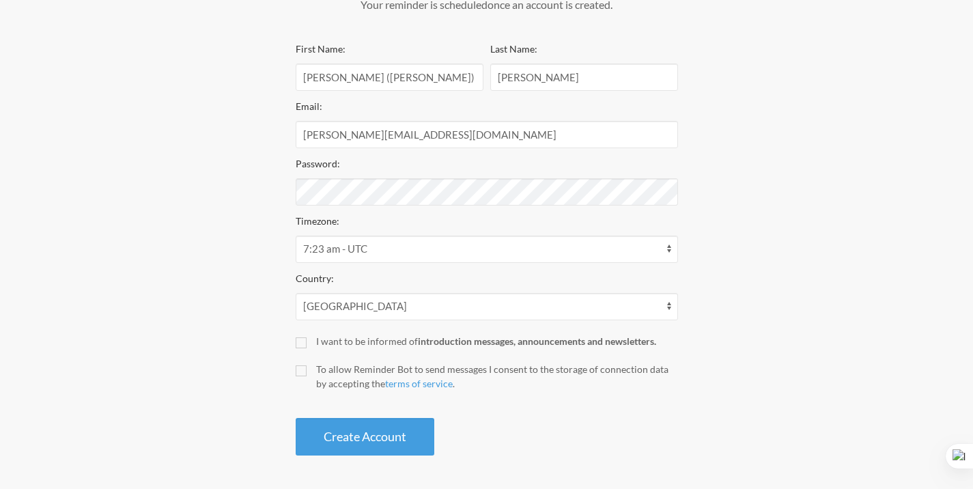
scroll to position [219, 0]
click at [441, 251] on select "12:23 am - America/Creston 12:23 am - America/Dawson 12:23 am - America/Dawson_…" at bounding box center [487, 250] width 382 height 27
select select "Asia/Ho_Chi_Minh"
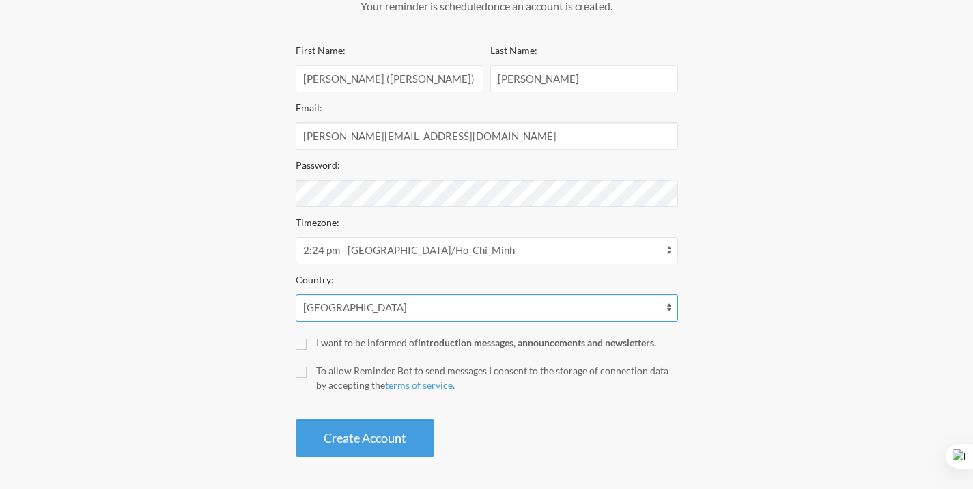
click at [397, 308] on select "Afghanistan Åland Islands Albania Algeria American Samoa Andorra Angola Anguill…" at bounding box center [487, 307] width 382 height 27
select select "VN"
click at [338, 373] on div "To allow Reminder Bot to send messages I consent to the storage of connection d…" at bounding box center [497, 377] width 362 height 29
click at [307, 373] on input "To allow Reminder Bot to send messages I consent to the storage of connection d…" at bounding box center [301, 372] width 11 height 11
checkbox input "true"
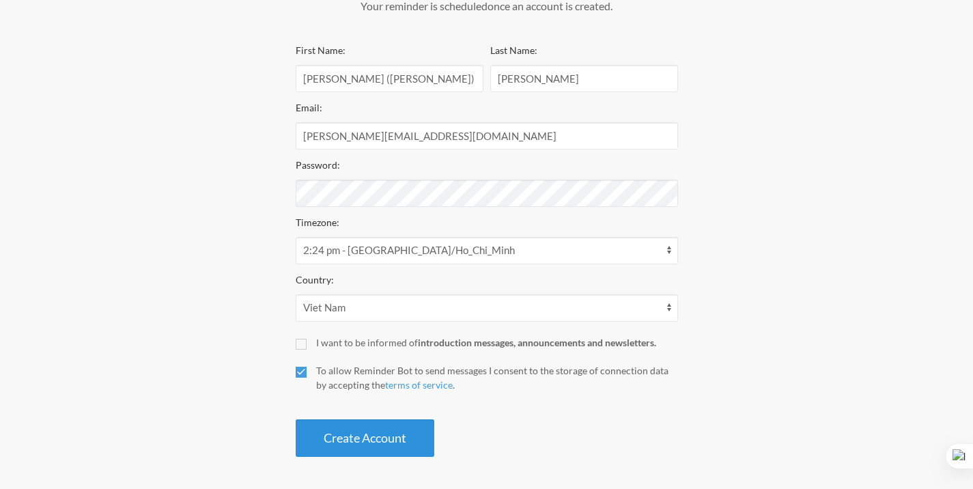
click at [338, 434] on button "Create Account" at bounding box center [365, 438] width 139 height 38
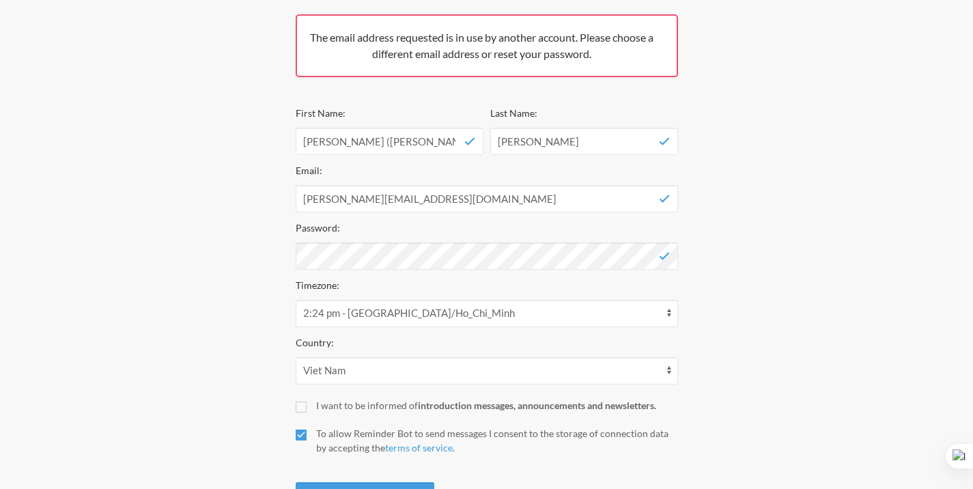
scroll to position [216, 0]
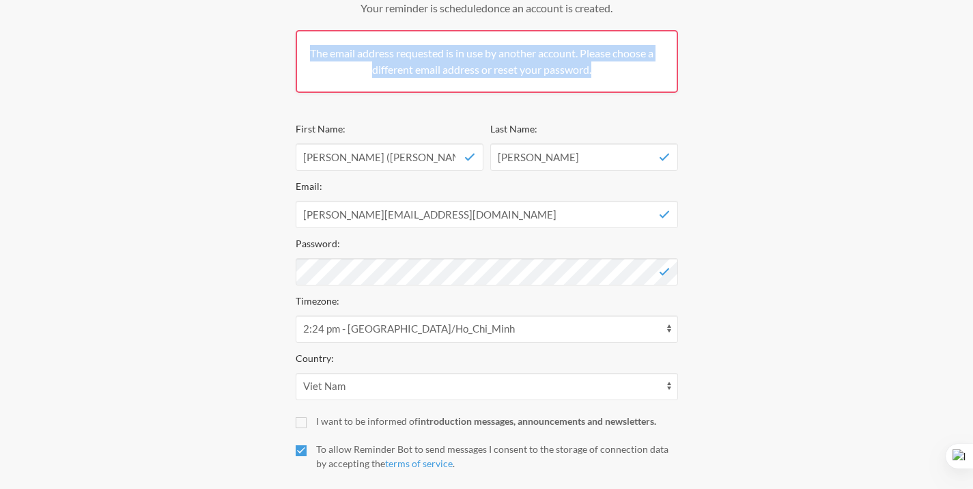
drag, startPoint x: 607, startPoint y: 72, endPoint x: 309, endPoint y: 56, distance: 298.2
click at [309, 56] on div "The email address requested is in use by another account. Please choose a diffe…" at bounding box center [487, 61] width 382 height 63
copy span "The email address requested is in use by another account. Please choose a diffe…"
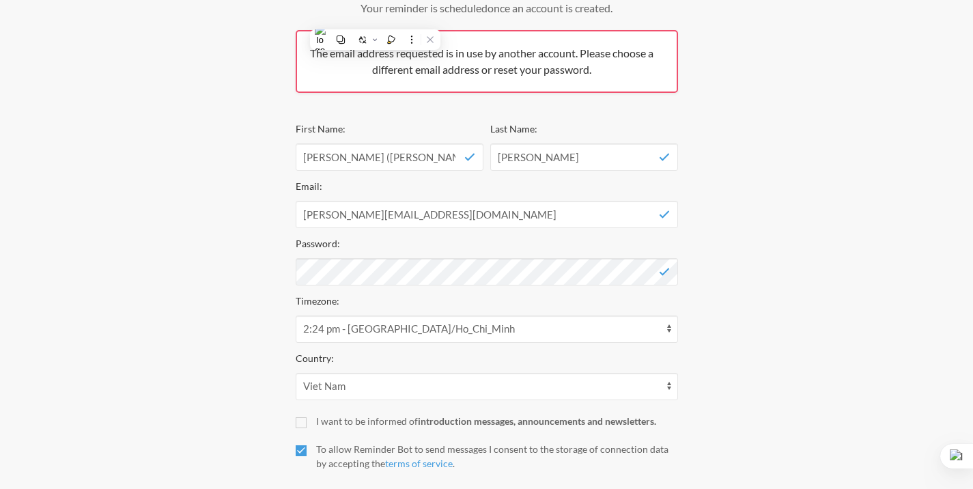
click at [721, 122] on div "Step 1 Integration Step 2 Reminder Step 3 Account Create your Account Your remi…" at bounding box center [486, 201] width 819 height 684
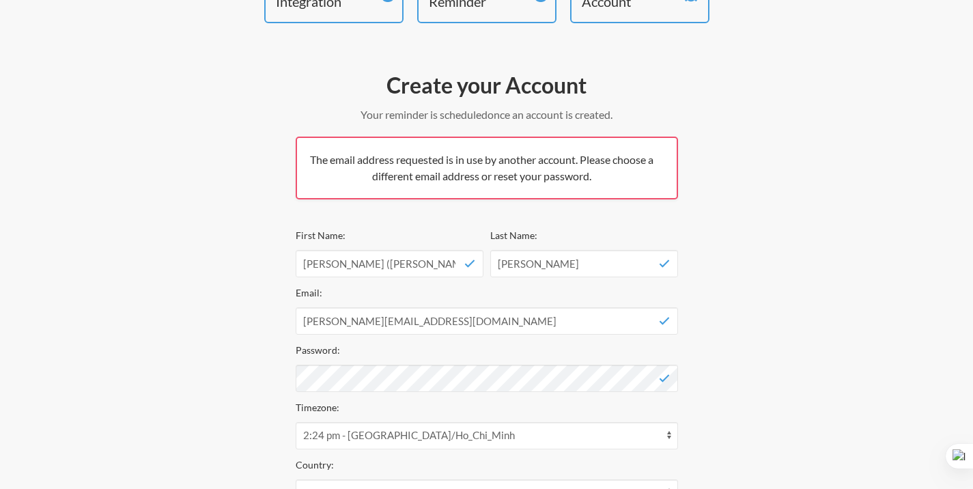
scroll to position [0, 0]
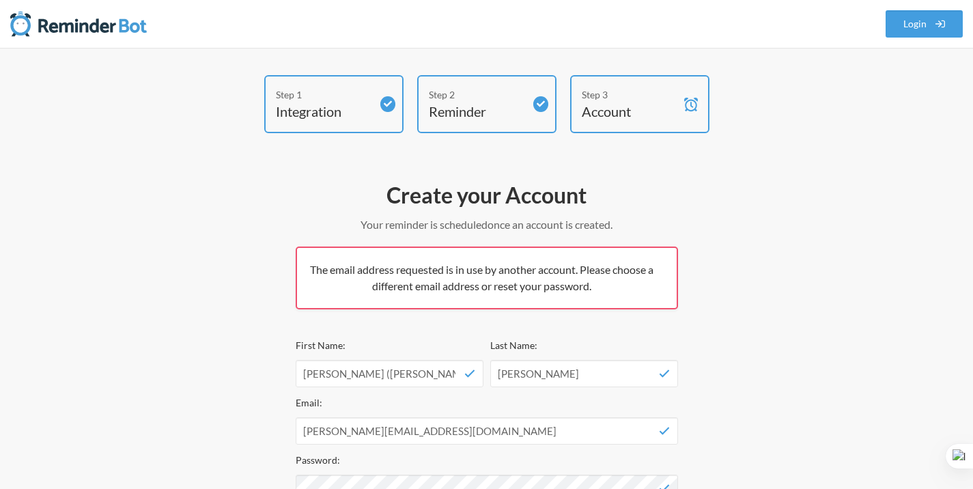
click at [619, 34] on nav ".uk-navbar-toggle-animate svg>[class*="line-"]{transition:0.2s ease-in-out;tran…" at bounding box center [486, 24] width 973 height 48
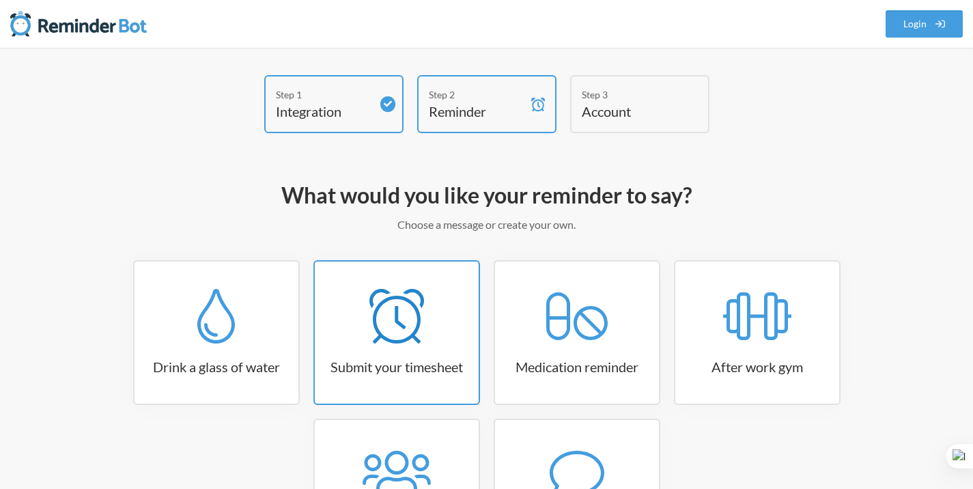
click at [405, 313] on icon at bounding box center [396, 316] width 55 height 55
select select "15:30:00"
select select "true"
select select "16:30:00"
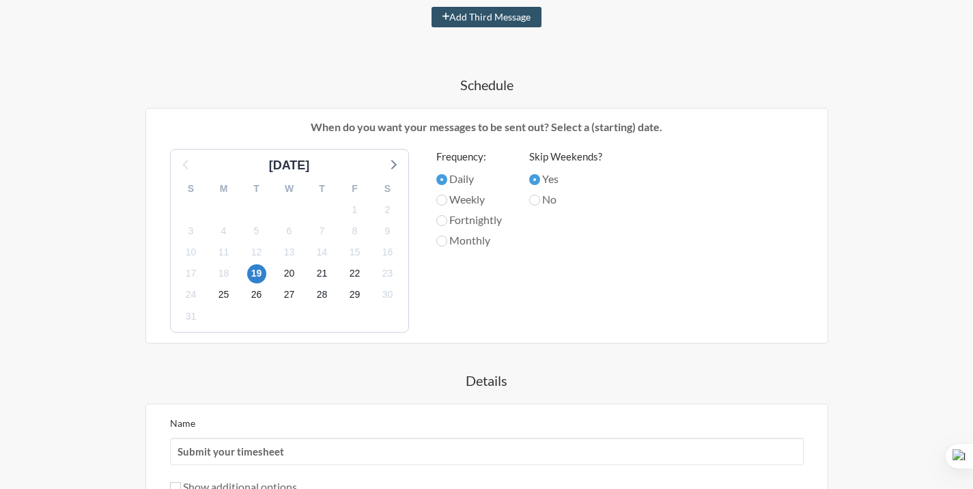
scroll to position [680, 0]
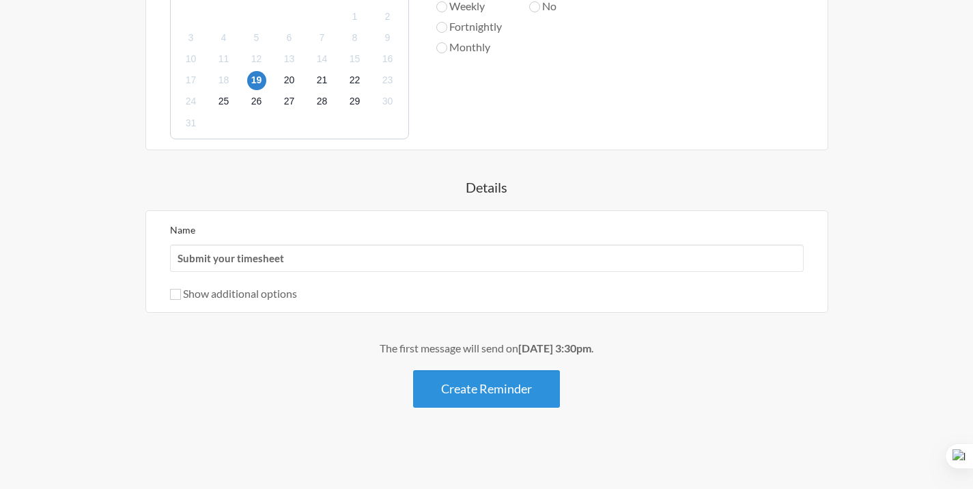
click at [457, 388] on button "Create Reminder" at bounding box center [486, 389] width 147 height 38
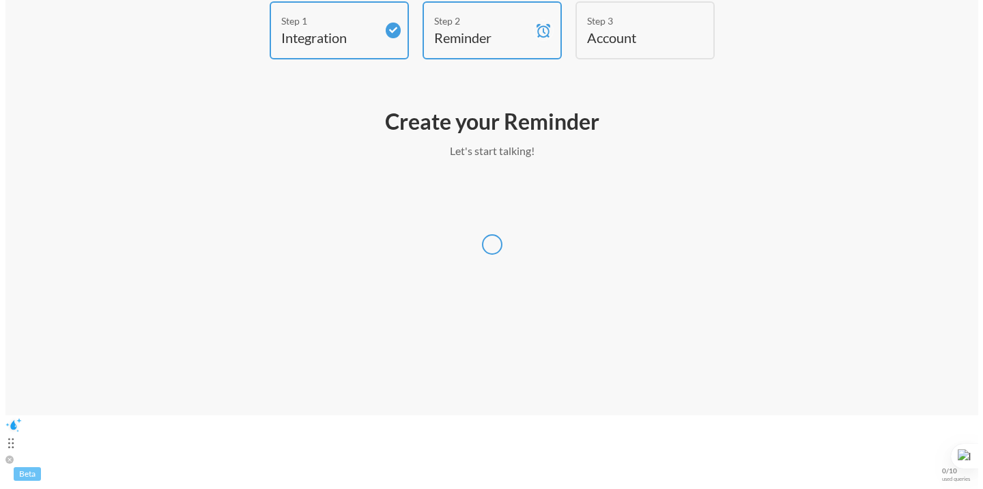
scroll to position [0, 0]
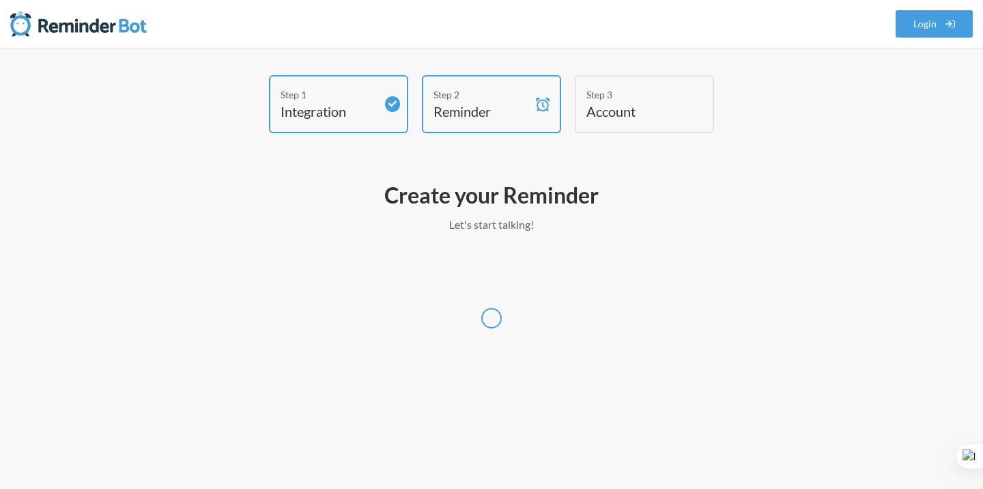
click at [600, 114] on h4 "Account" at bounding box center [635, 111] width 96 height 19
click at [558, 56] on div "Step 1 Integration Step 2 Reminder Step 3 Account What would you like your remi…" at bounding box center [491, 268] width 983 height 441
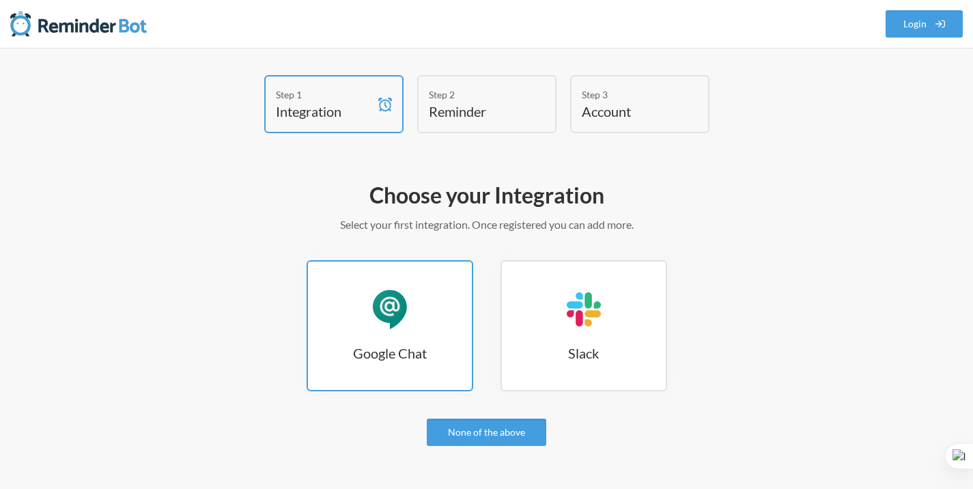
click at [412, 296] on link "Google Chat Google Chat" at bounding box center [390, 325] width 167 height 131
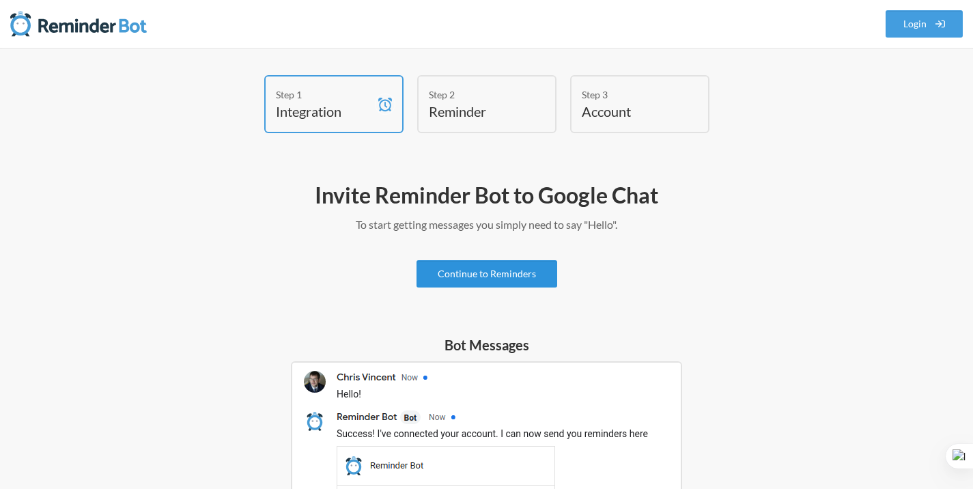
click at [472, 274] on link "Continue to Reminders" at bounding box center [487, 273] width 141 height 27
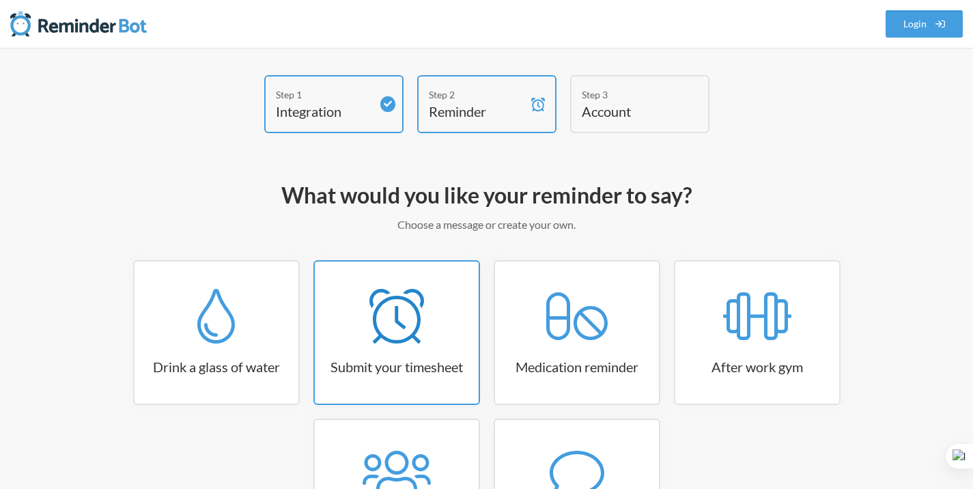
click at [440, 312] on div at bounding box center [397, 316] width 164 height 55
select select "15:30:00"
select select "true"
select select "16:30:00"
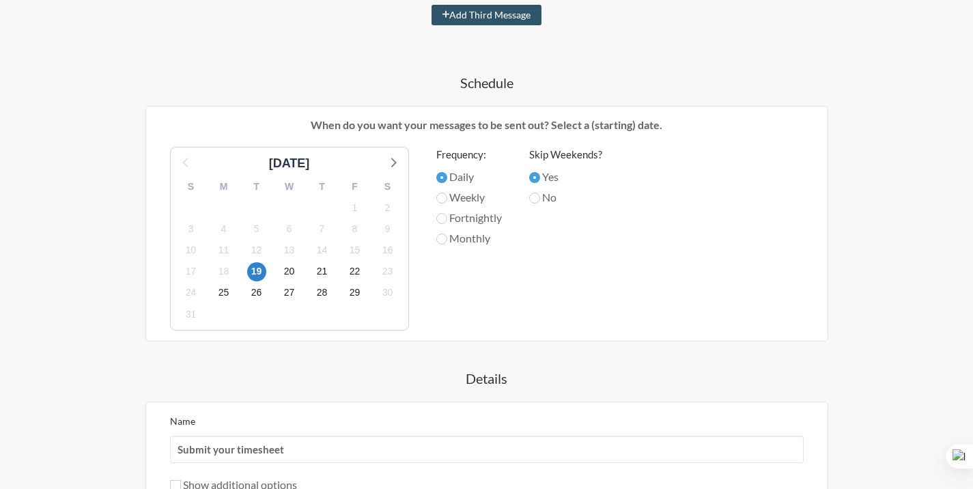
scroll to position [680, 0]
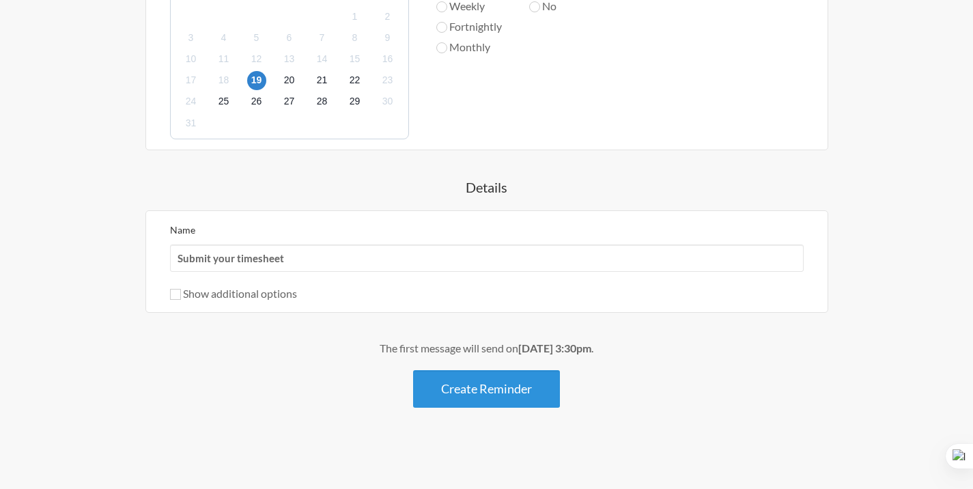
click at [457, 399] on button "Create Reminder" at bounding box center [486, 389] width 147 height 38
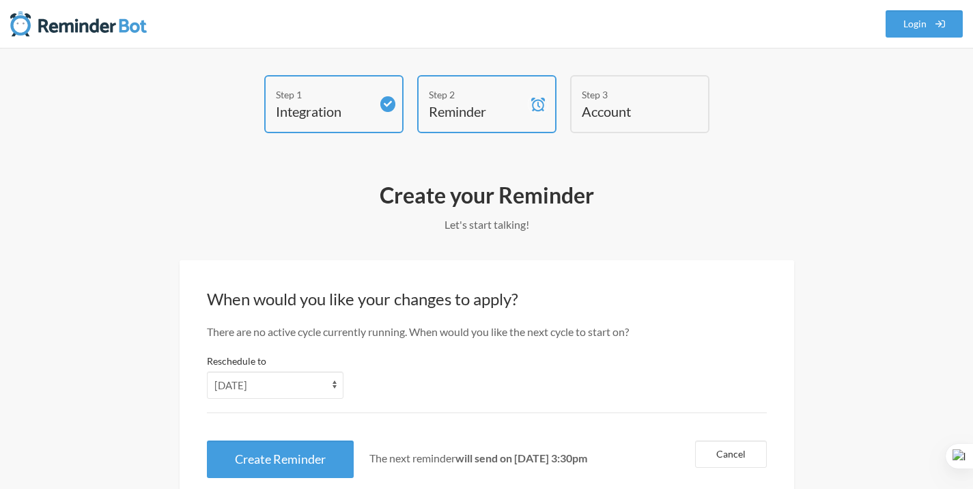
scroll to position [51, 0]
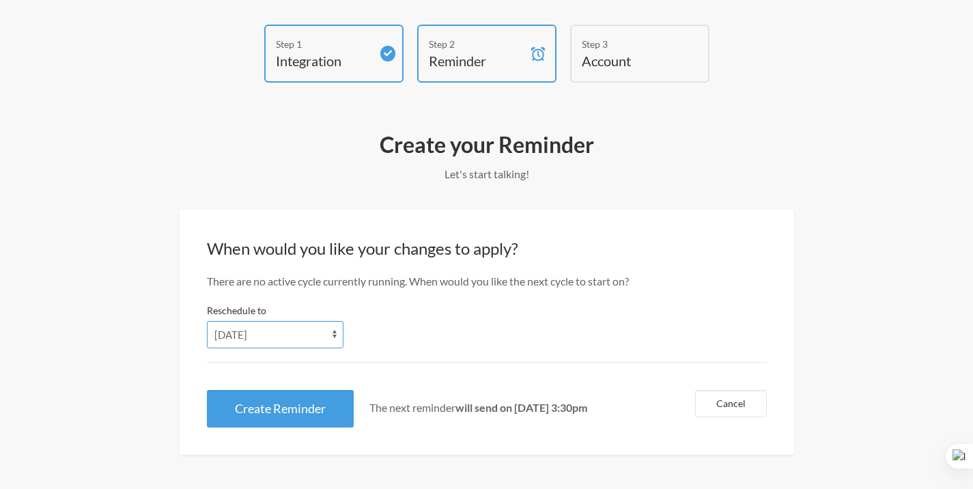
click at [324, 329] on select "[DATE] [DATE] [DATE] [DATE] [DATE] [DATE] [DATE]" at bounding box center [275, 334] width 137 height 27
click at [464, 293] on div "When would you like your changes to apply? There are no active cycle currently …" at bounding box center [487, 333] width 615 height 246
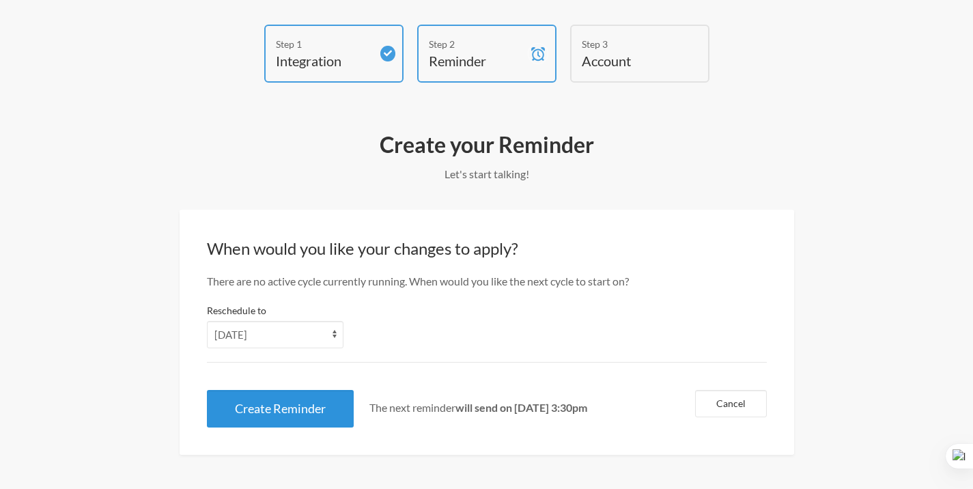
click at [318, 405] on button "Create Reminder" at bounding box center [280, 409] width 147 height 38
drag, startPoint x: 331, startPoint y: 407, endPoint x: 462, endPoint y: 280, distance: 183.0
click at [462, 280] on div "When would you like your changes to apply? There are no active cycle currently …" at bounding box center [487, 333] width 615 height 246
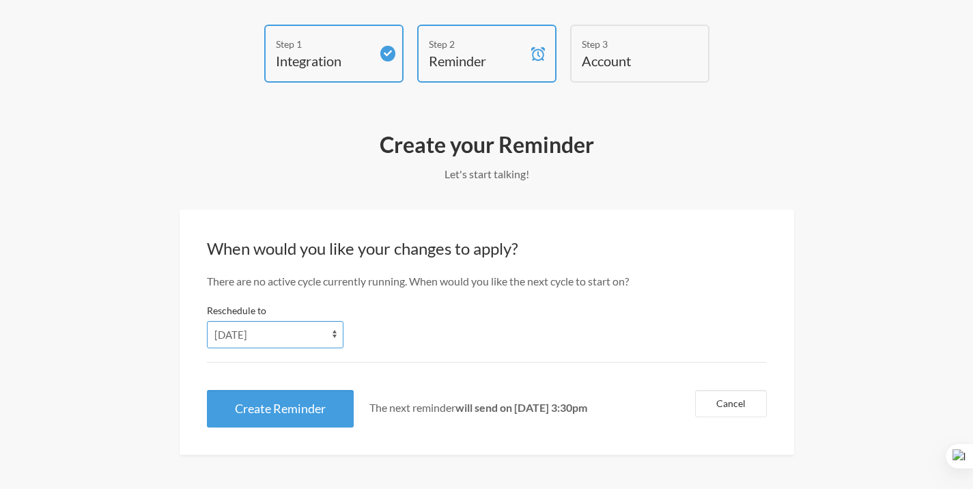
click at [317, 333] on select "[DATE] [DATE] [DATE] [DATE] [DATE] [DATE] [DATE]" at bounding box center [275, 334] width 137 height 27
select select "[DATE]"
click at [720, 404] on button "Cancel" at bounding box center [731, 403] width 72 height 27
